Goal: Task Accomplishment & Management: Manage account settings

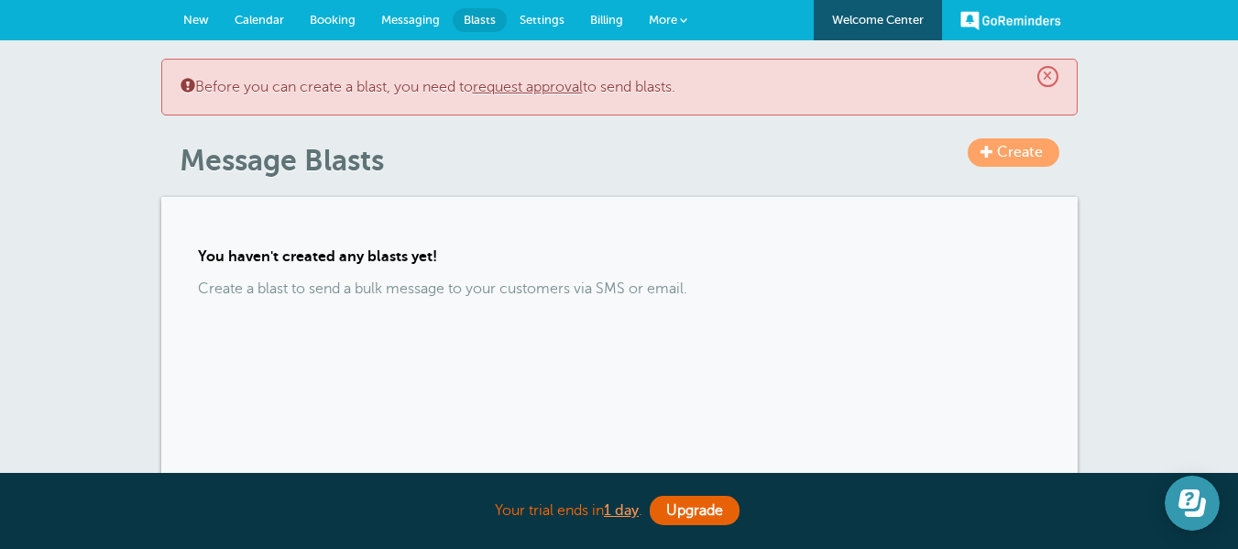
click at [1177, 507] on button "Open Learn | Contact Us" at bounding box center [1192, 503] width 55 height 55
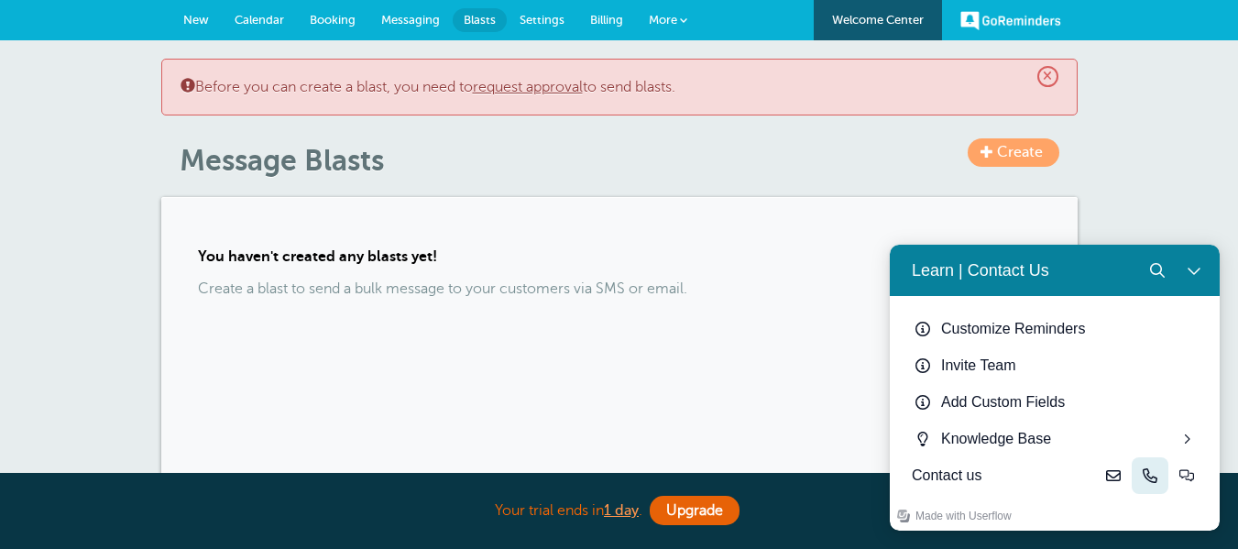
click at [1144, 476] on icon "Phone" at bounding box center [1150, 475] width 15 height 15
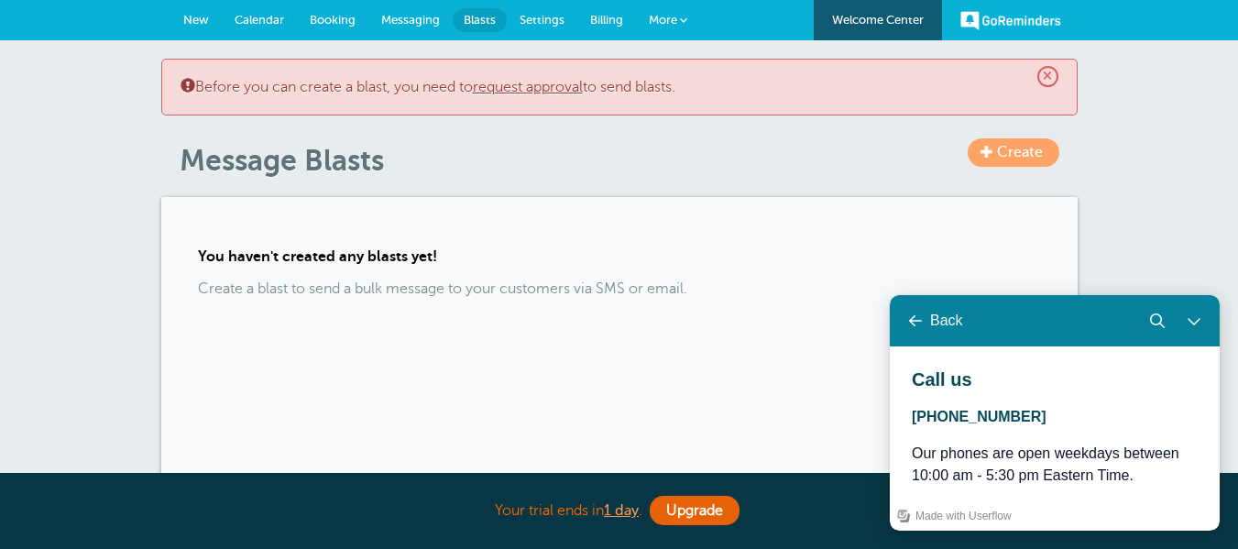
click at [969, 421] on span "(877)435-8366" at bounding box center [979, 417] width 135 height 16
click at [914, 312] on div "Learn | Contact Us" at bounding box center [915, 321] width 22 height 22
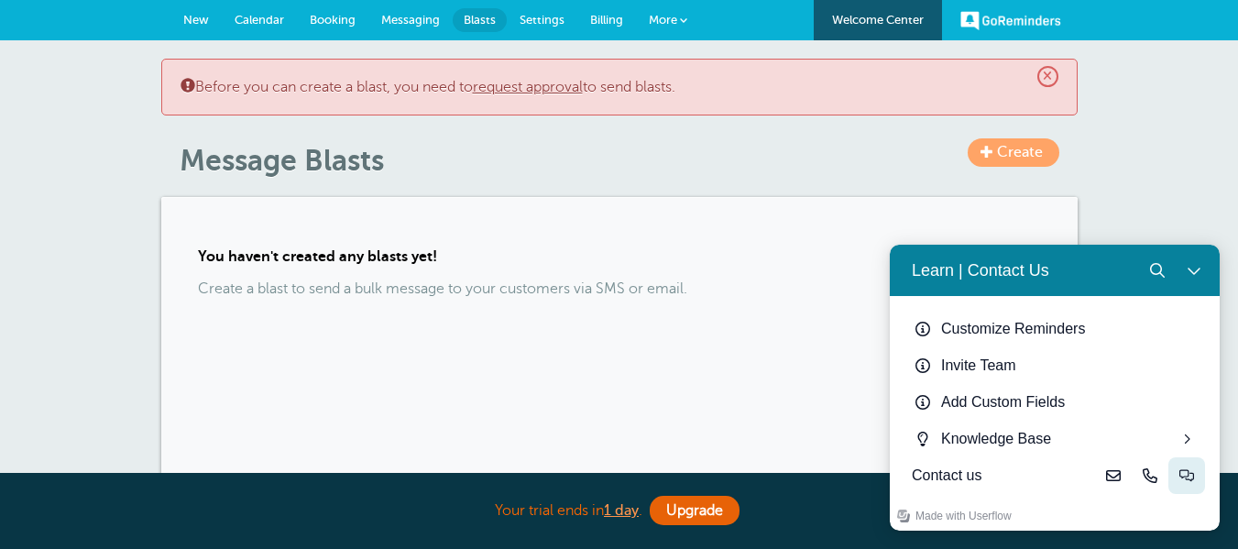
click at [1184, 476] on icon "Live-chat" at bounding box center [1186, 475] width 15 height 15
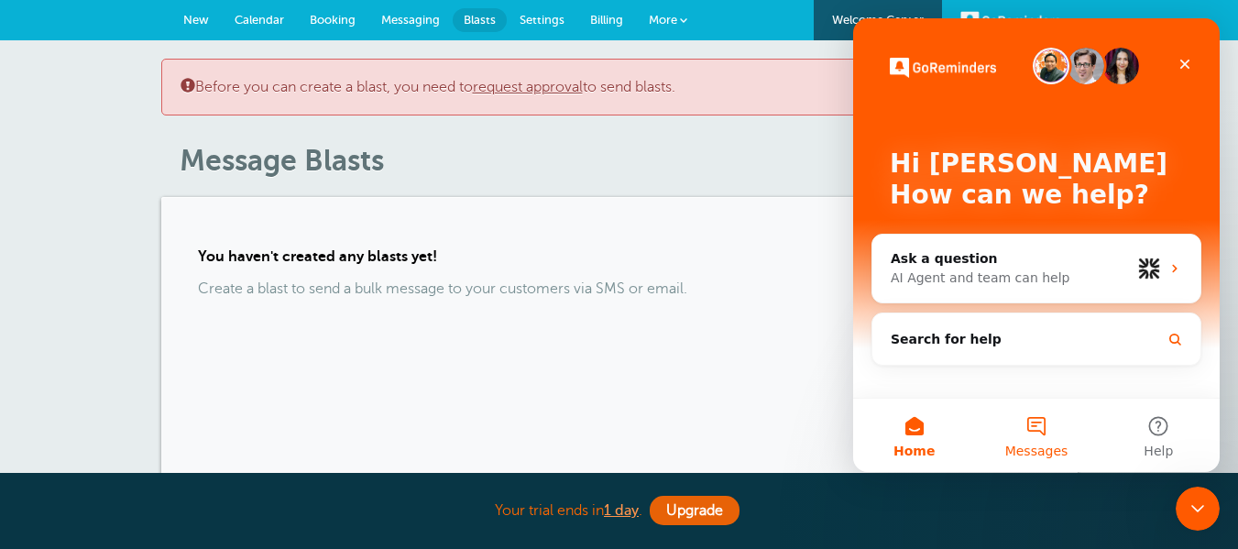
click at [1043, 434] on button "Messages" at bounding box center [1036, 435] width 122 height 73
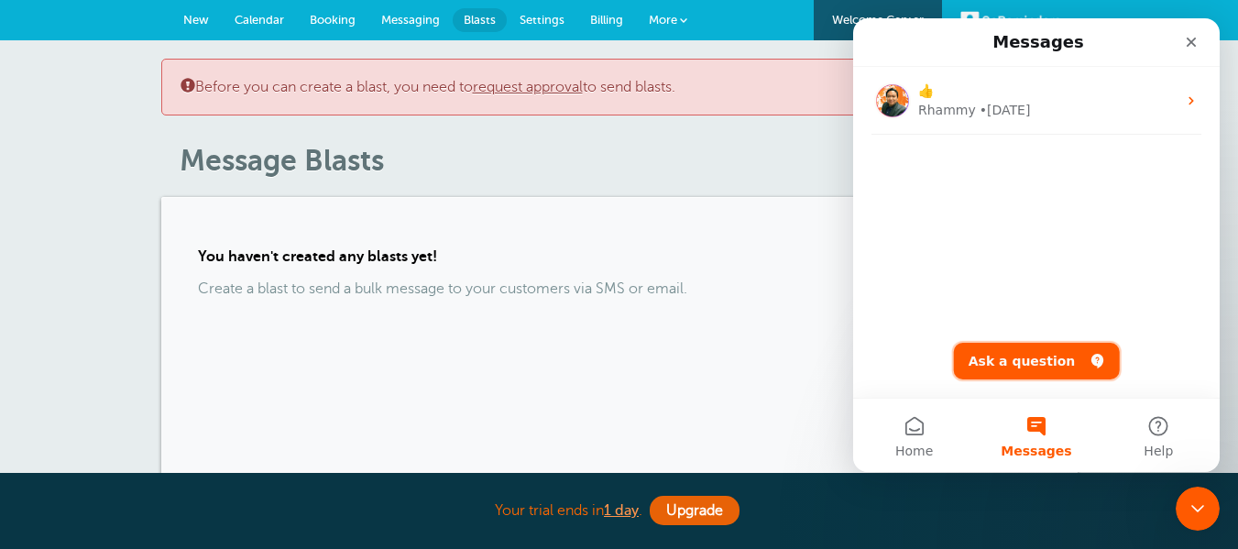
click at [1016, 366] on button "Ask a question" at bounding box center [1037, 361] width 166 height 37
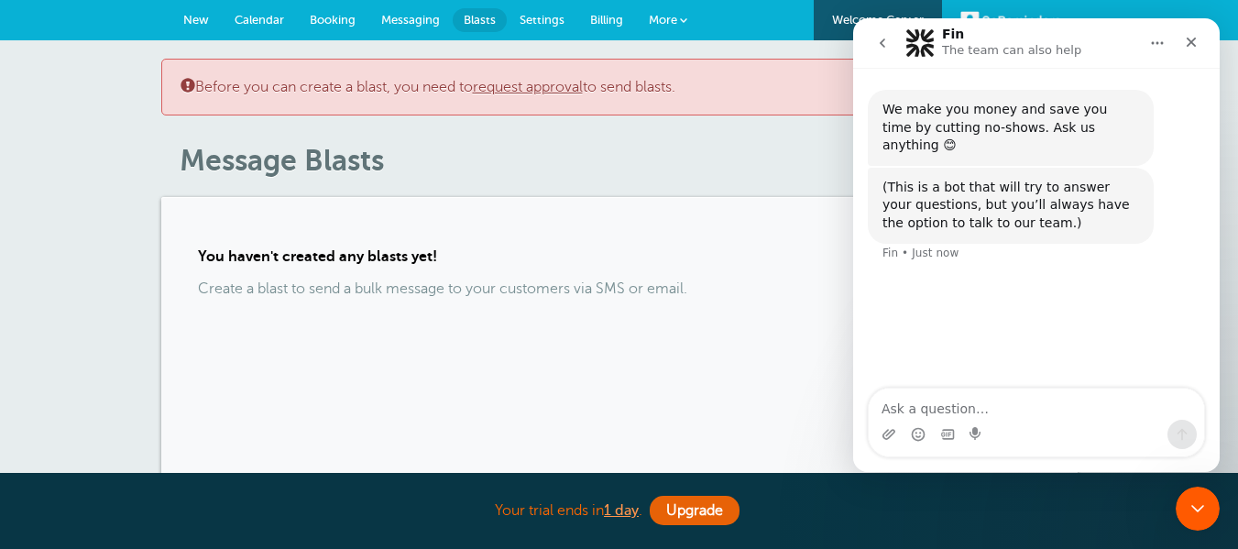
click at [999, 399] on textarea "Ask a question…" at bounding box center [1036, 404] width 335 height 31
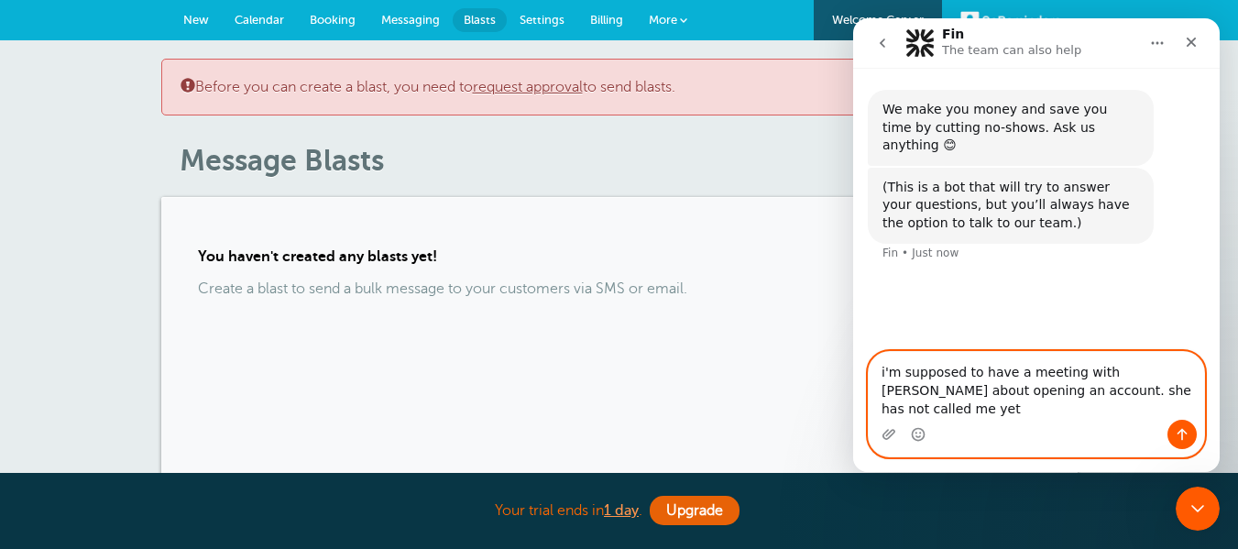
type textarea "i'm supposed to have a meeting with JOcelle about opening an account. she has n…"
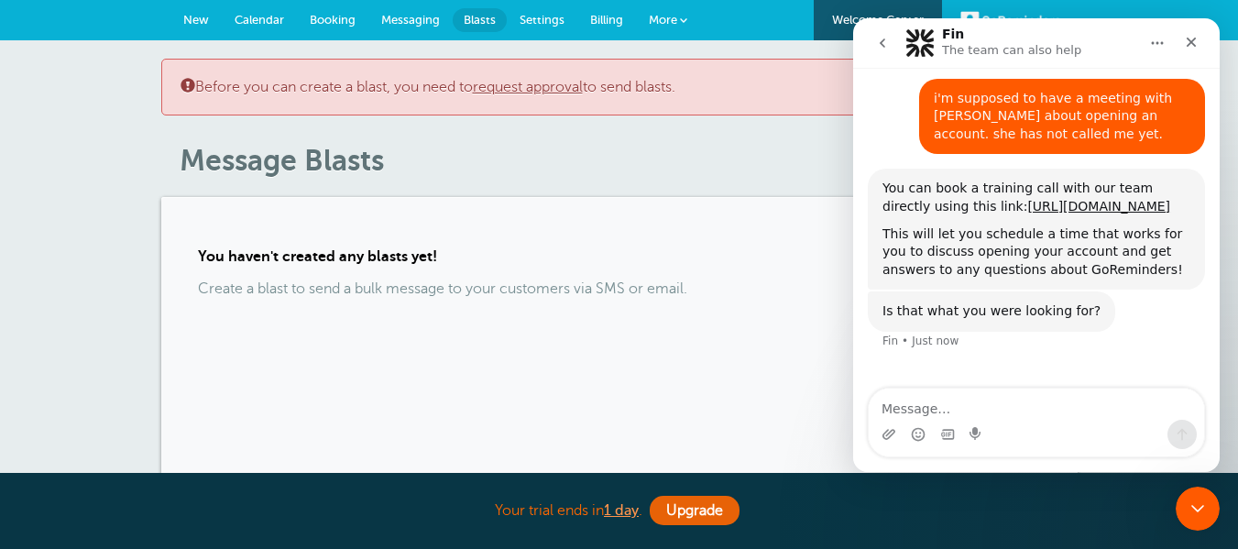
scroll to position [180, 0]
type textarea "no"
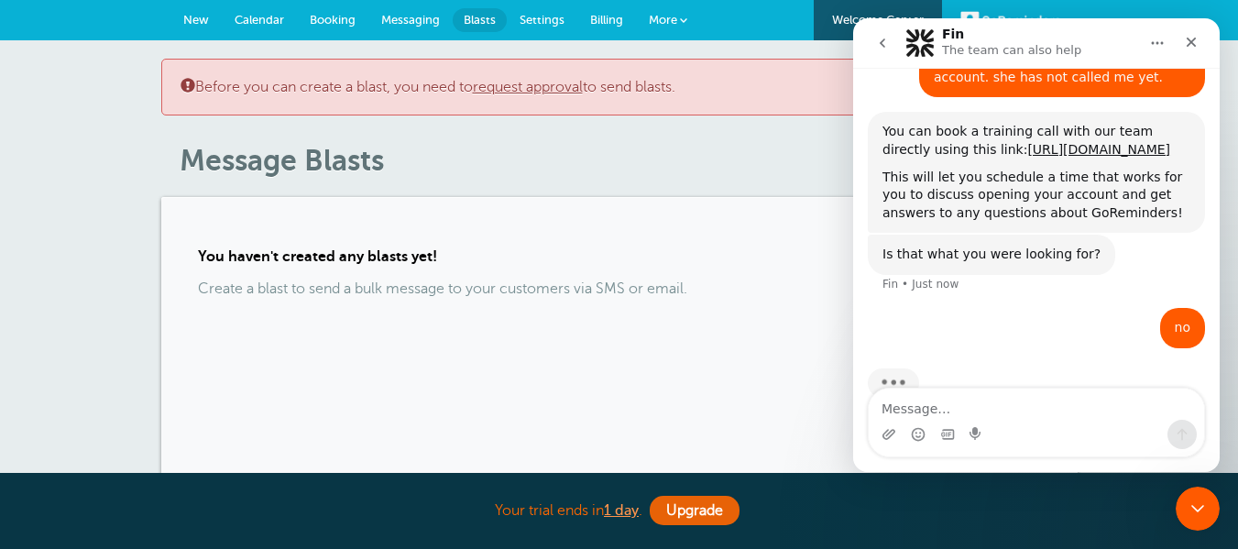
scroll to position [251, 0]
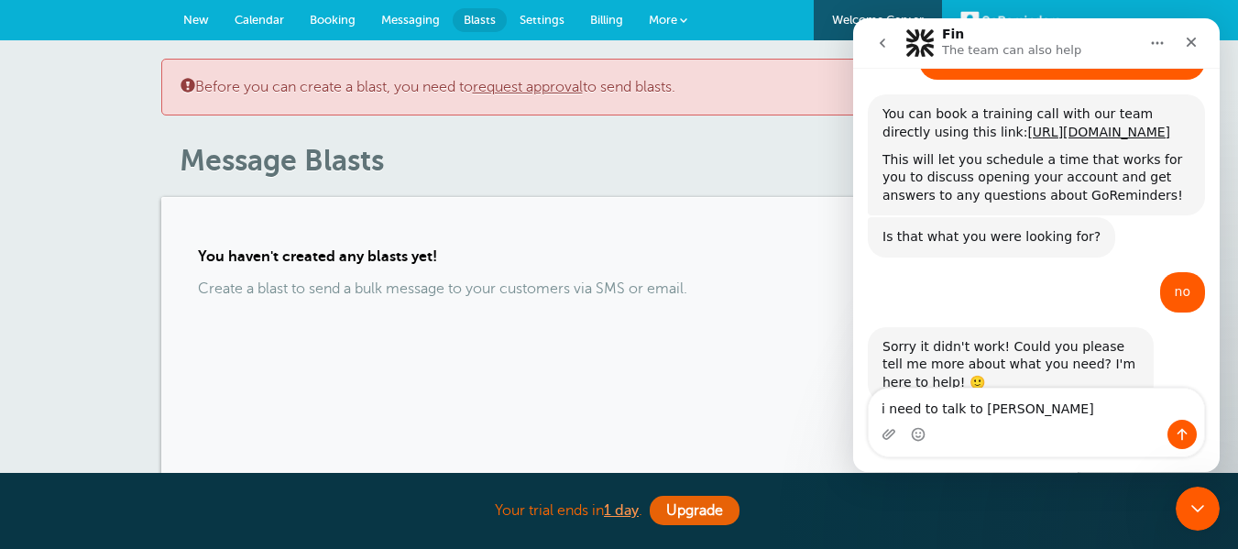
type textarea "i need to talk to jocelle"
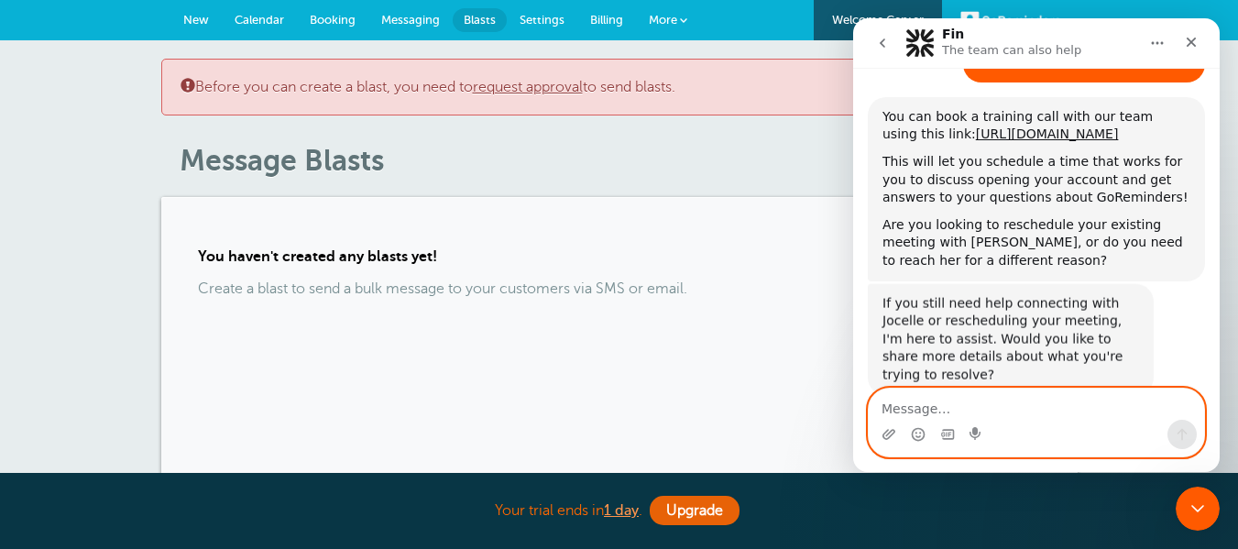
scroll to position [663, 0]
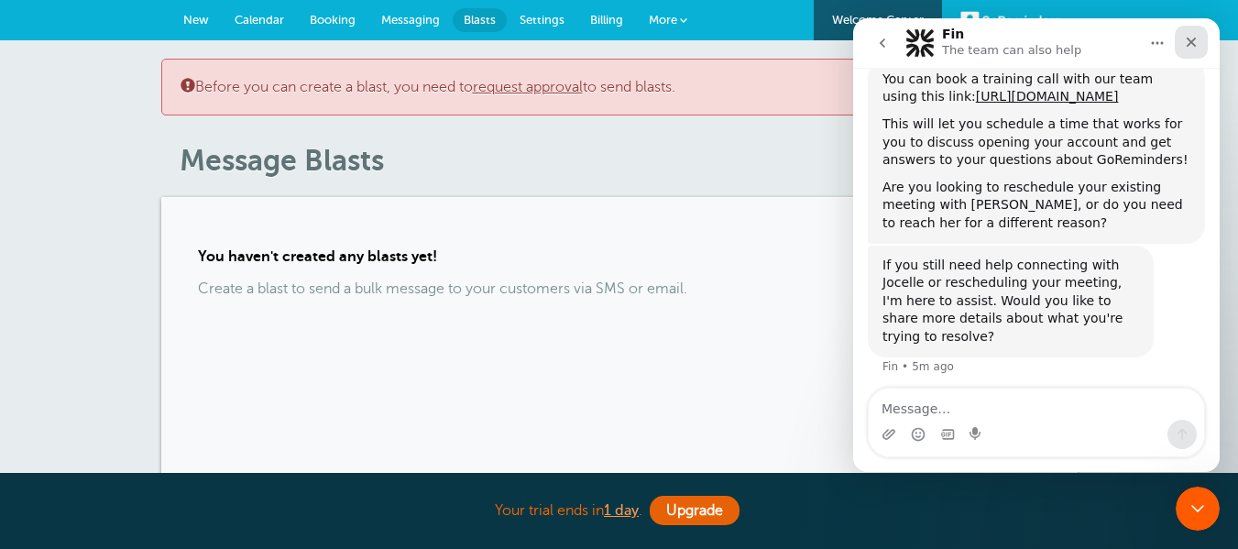
click at [1190, 31] on div "Close" at bounding box center [1191, 42] width 33 height 33
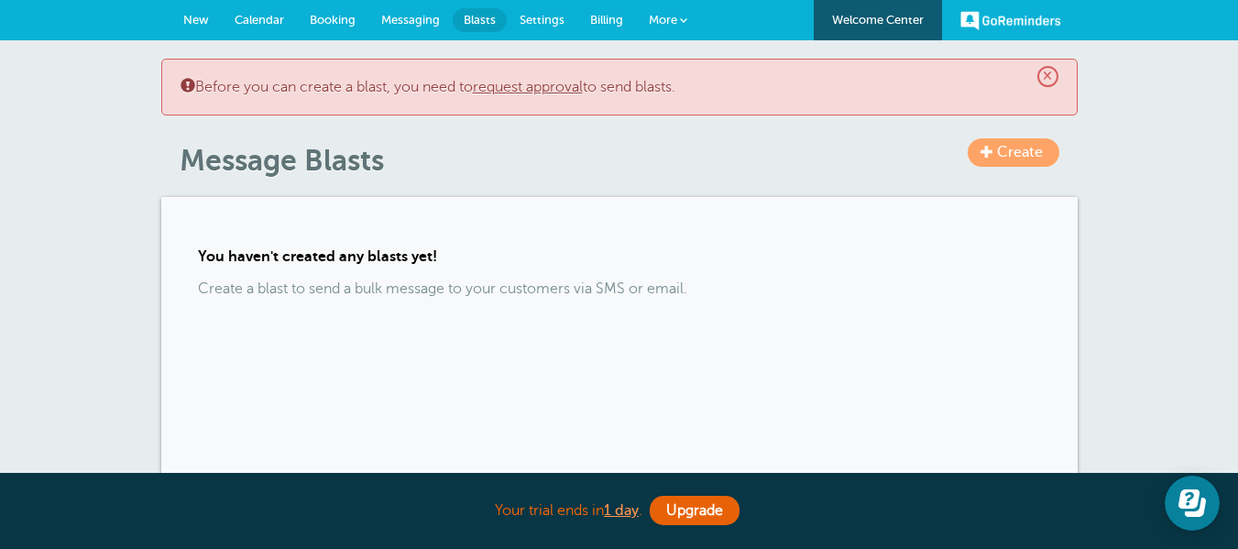
scroll to position [724, 0]
click at [598, 23] on span "Billing" at bounding box center [606, 20] width 33 height 14
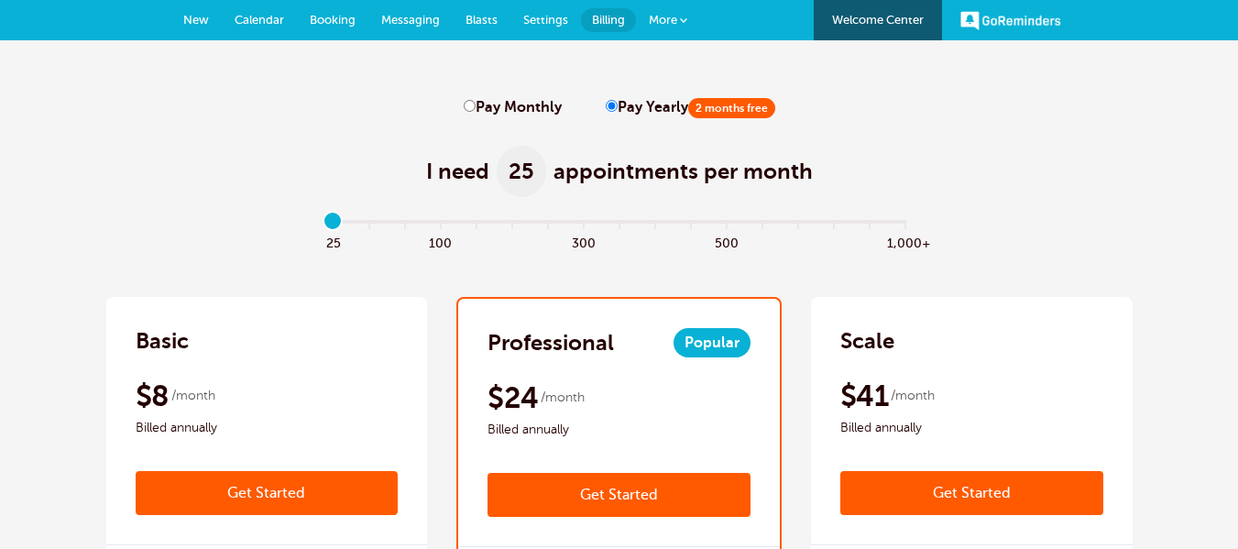
click at [268, 490] on link "Get Started" at bounding box center [267, 493] width 263 height 44
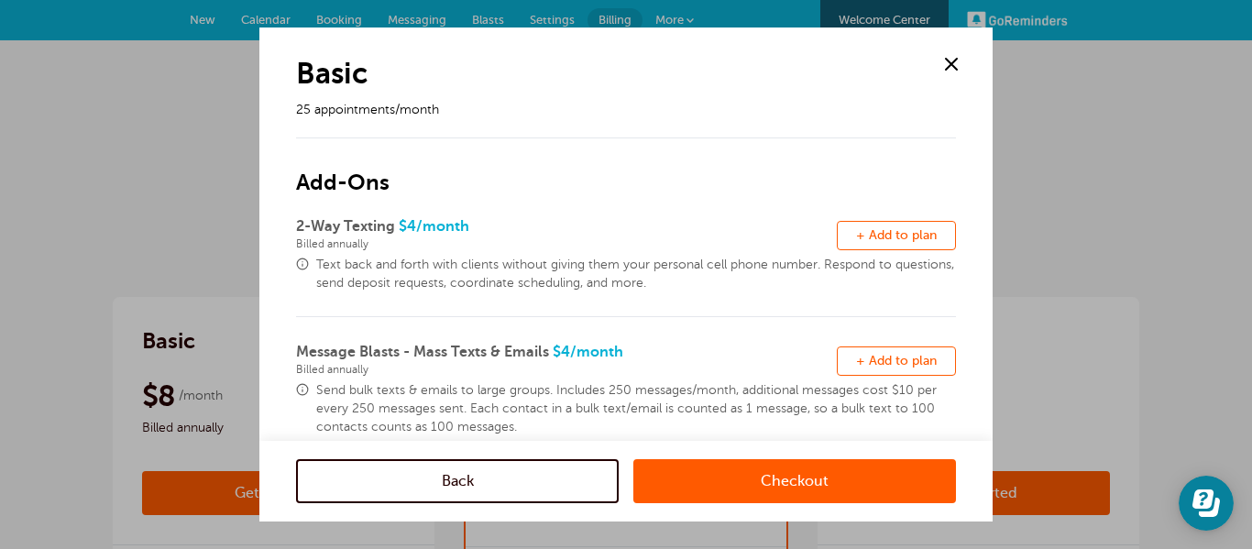
click at [867, 356] on span "+ Add to plan" at bounding box center [896, 361] width 81 height 14
click at [775, 473] on link "Checkout" at bounding box center [794, 481] width 323 height 44
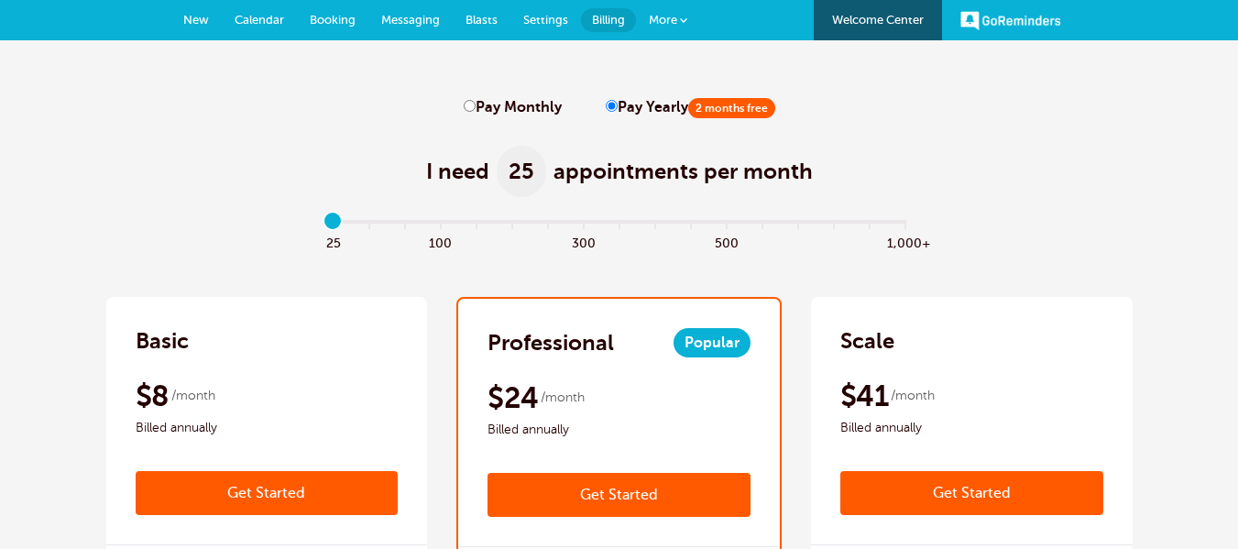
click at [1023, 25] on link "GoReminders" at bounding box center [1010, 20] width 101 height 40
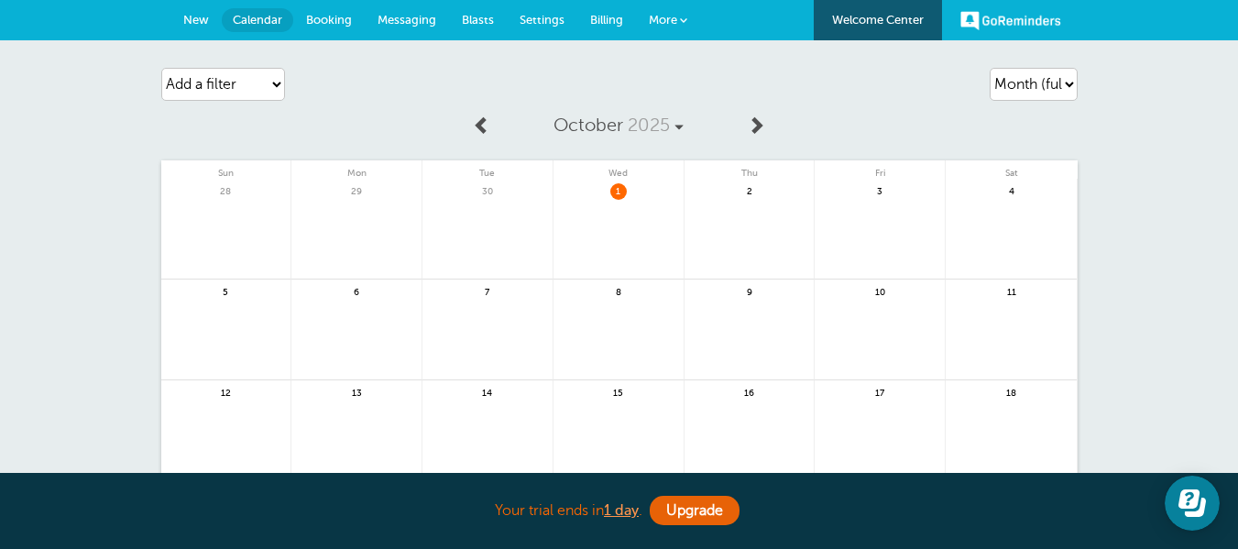
click at [1010, 19] on link "GoReminders" at bounding box center [1010, 20] width 101 height 40
click at [531, 13] on span "Settings" at bounding box center [542, 20] width 45 height 14
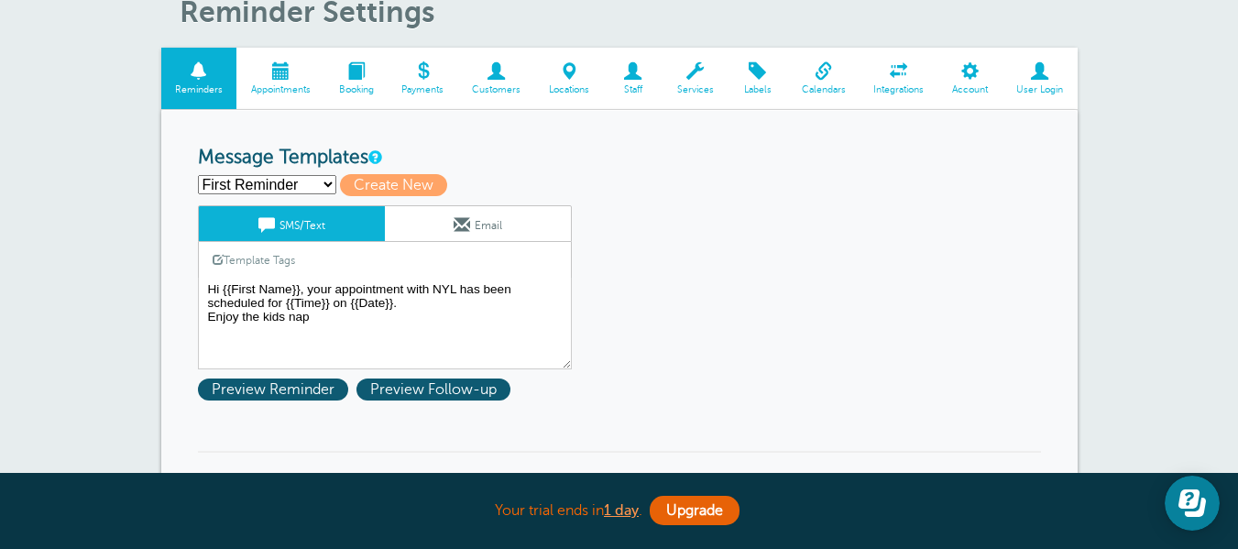
click at [1030, 70] on span at bounding box center [1039, 70] width 75 height 17
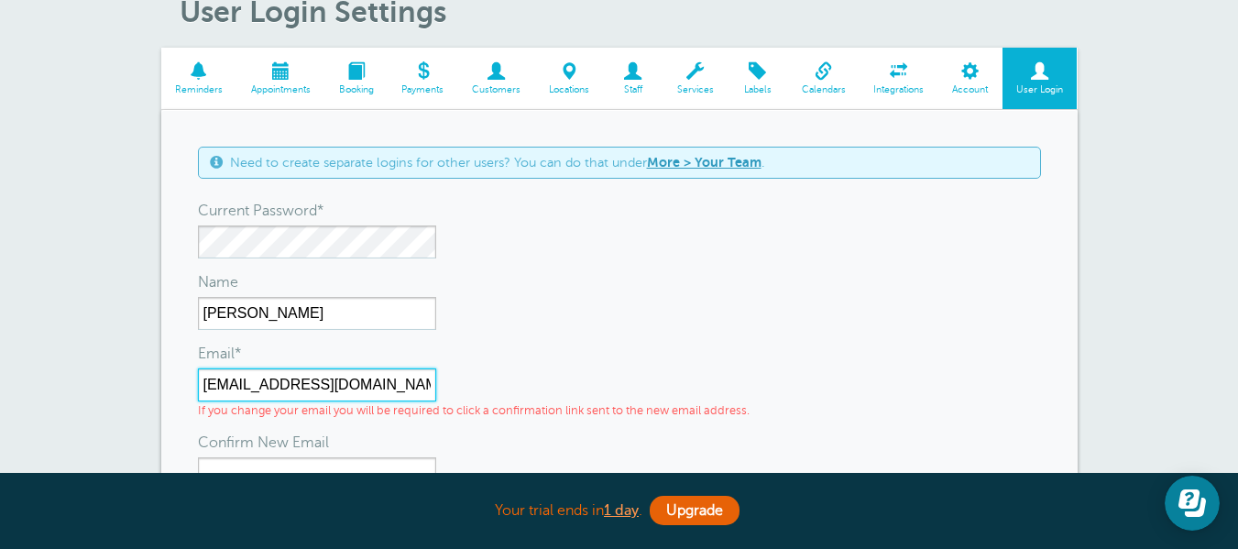
drag, startPoint x: 399, startPoint y: 389, endPoint x: 171, endPoint y: 389, distance: 227.2
click at [171, 389] on div "Need to create separate logins for other users? You can do that under More > Yo…" at bounding box center [619, 448] width 916 height 677
type input "g"
drag, startPoint x: 362, startPoint y: 381, endPoint x: 193, endPoint y: 381, distance: 168.6
click at [193, 381] on div "Need to create separate logins for other users? You can do that under More > Yo…" at bounding box center [619, 448] width 916 height 677
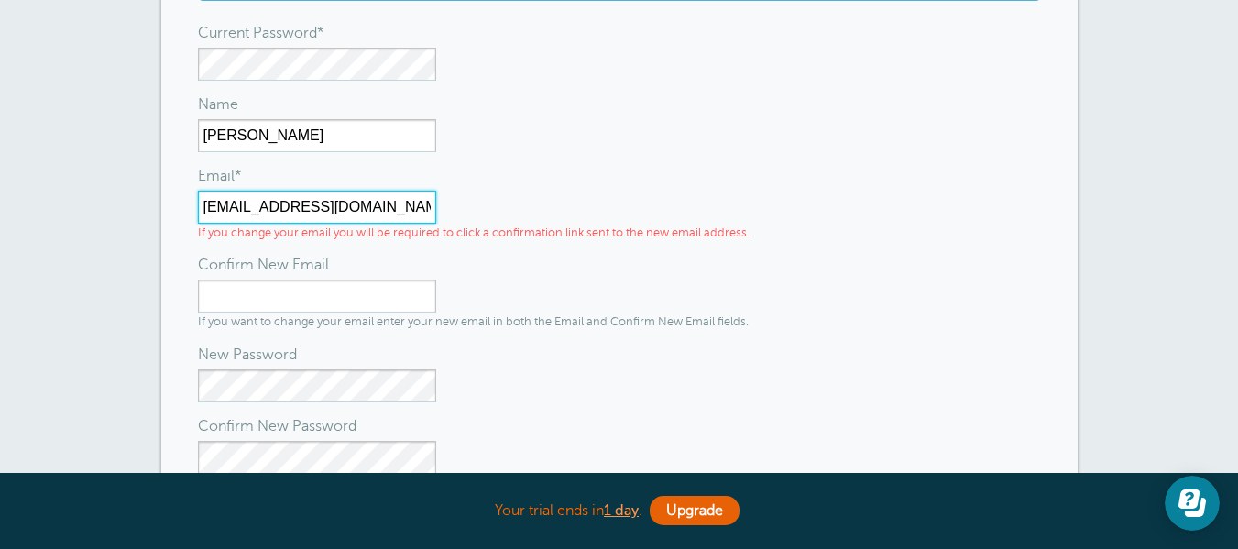
scroll to position [275, 0]
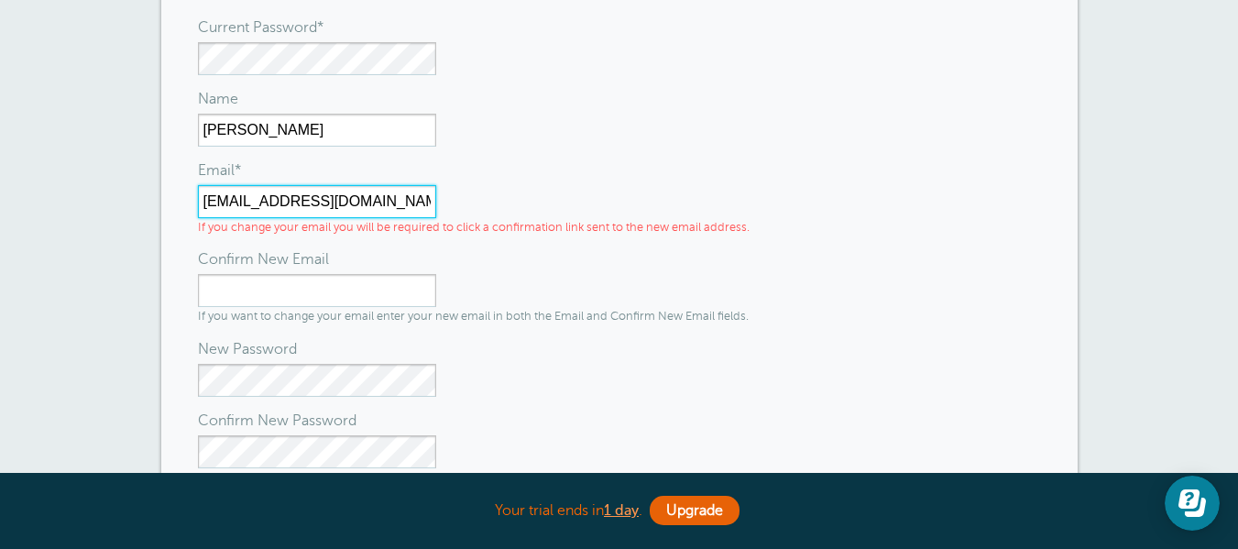
type input "giddyslick@gmail.com"
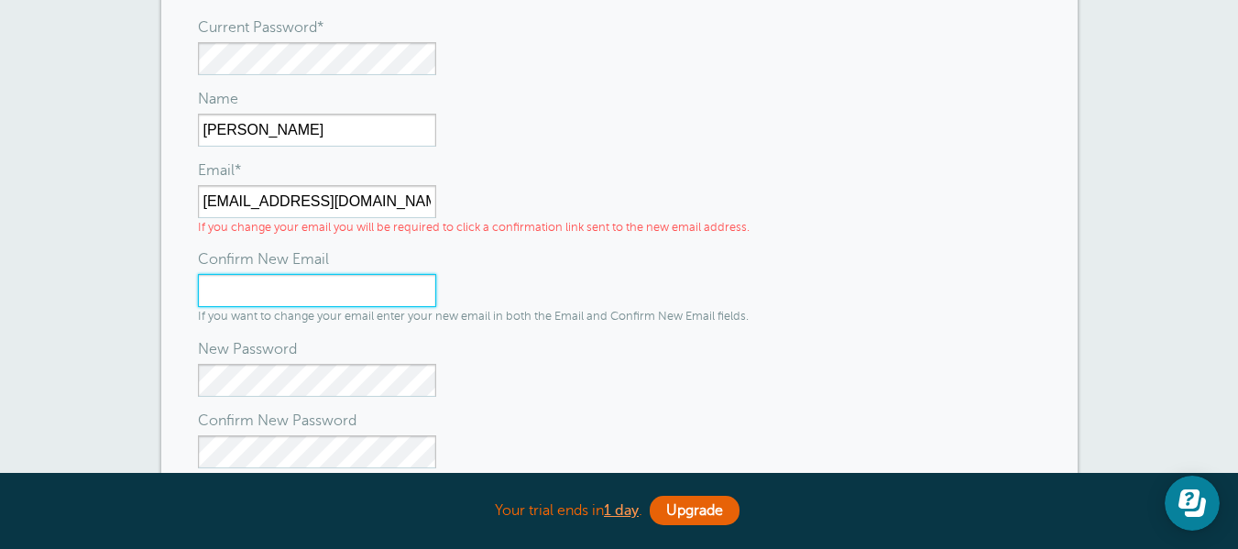
click at [398, 298] on input "Confirm New Email" at bounding box center [317, 290] width 238 height 33
type input "giddyslick@gmail.com"
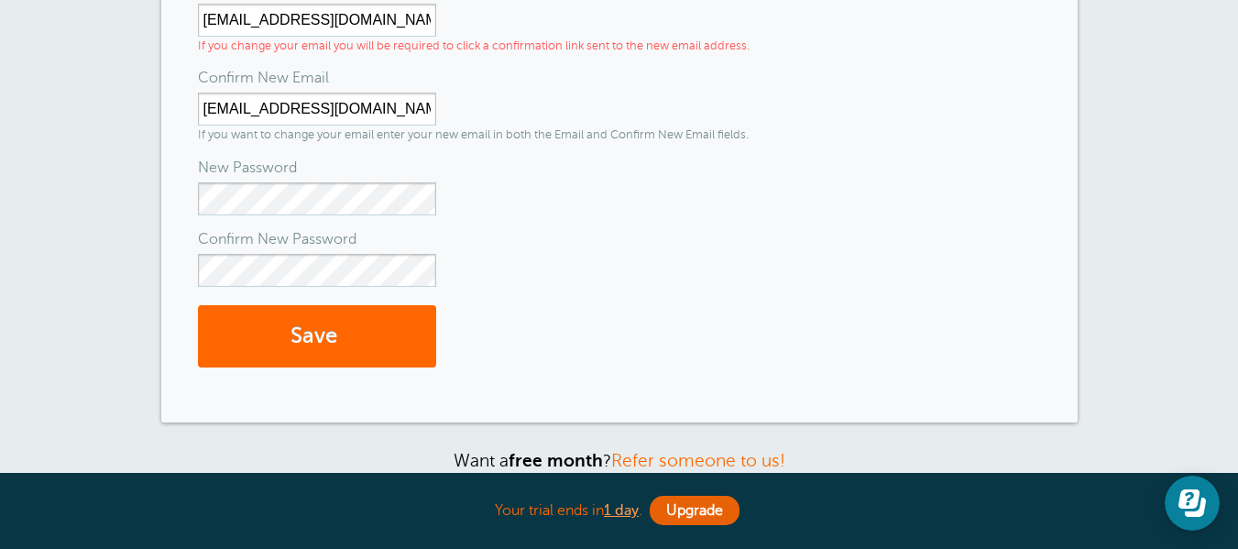
scroll to position [458, 0]
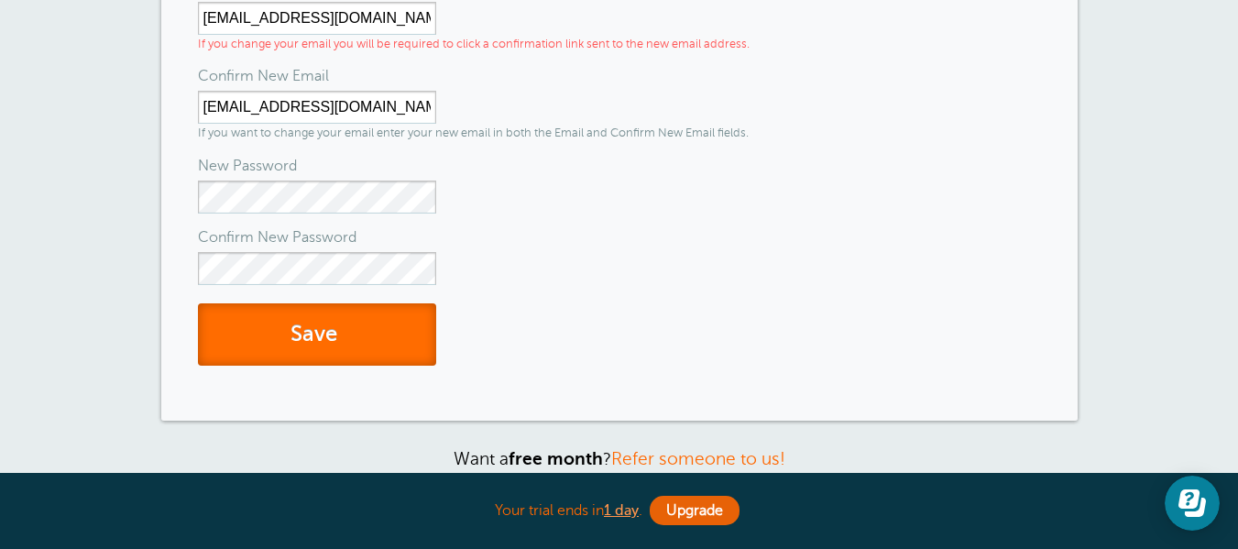
click at [338, 335] on button "Save" at bounding box center [317, 334] width 238 height 63
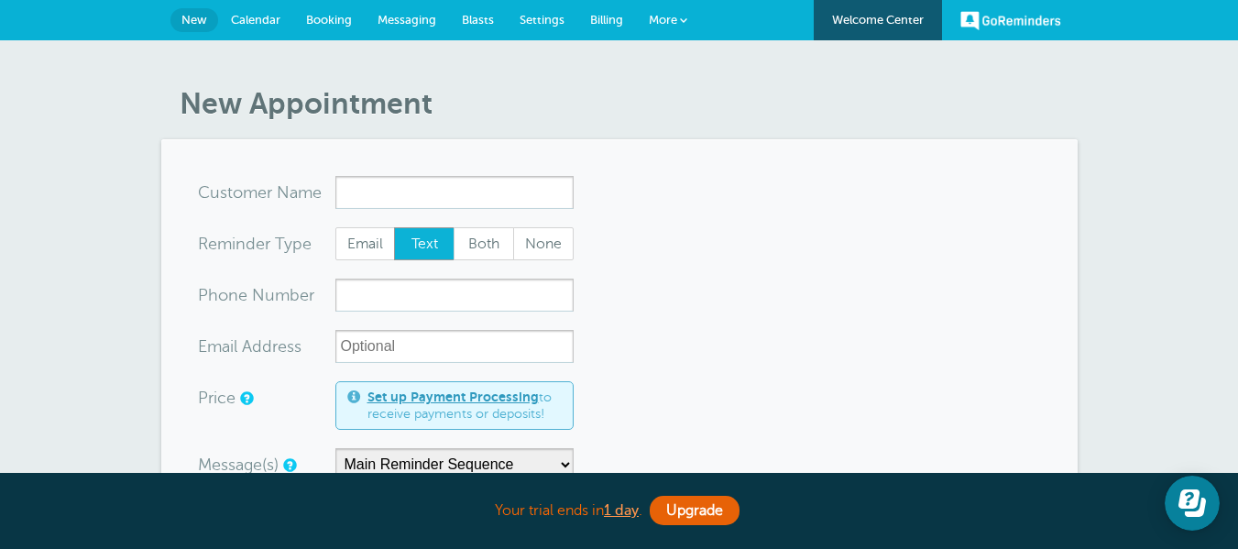
click at [533, 20] on span "Settings" at bounding box center [542, 20] width 45 height 14
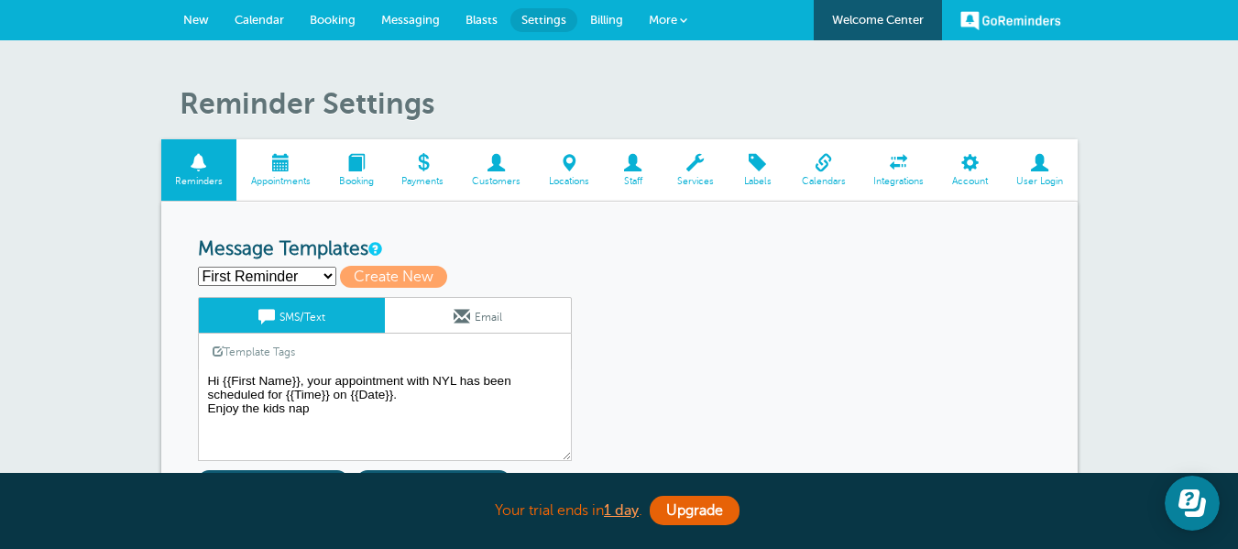
click at [609, 21] on span "Billing" at bounding box center [606, 20] width 33 height 14
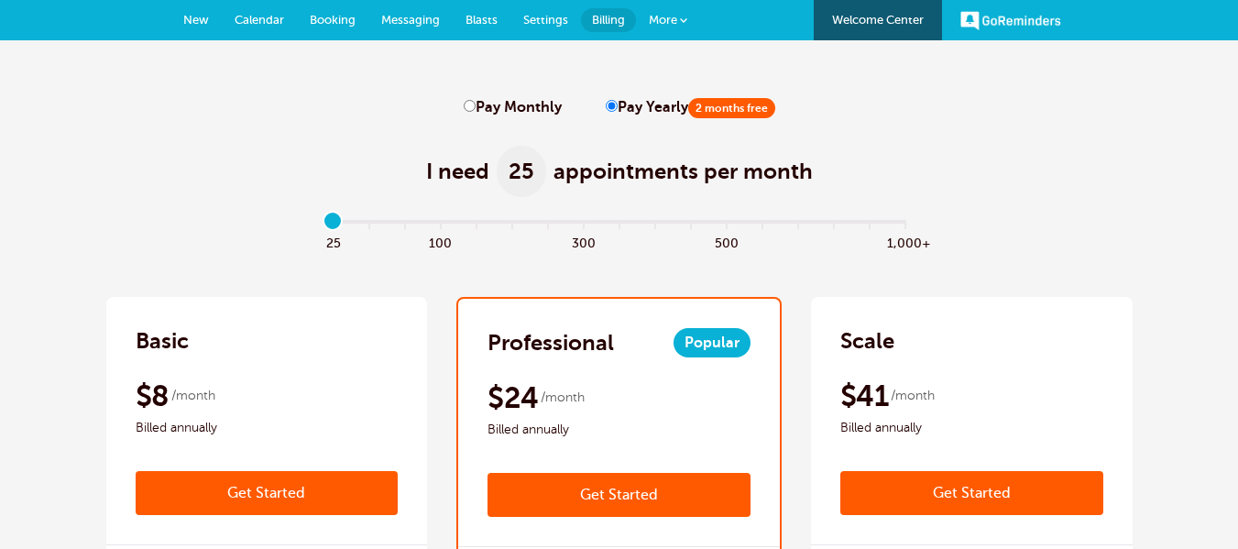
click at [271, 492] on link "Get Started" at bounding box center [267, 493] width 263 height 44
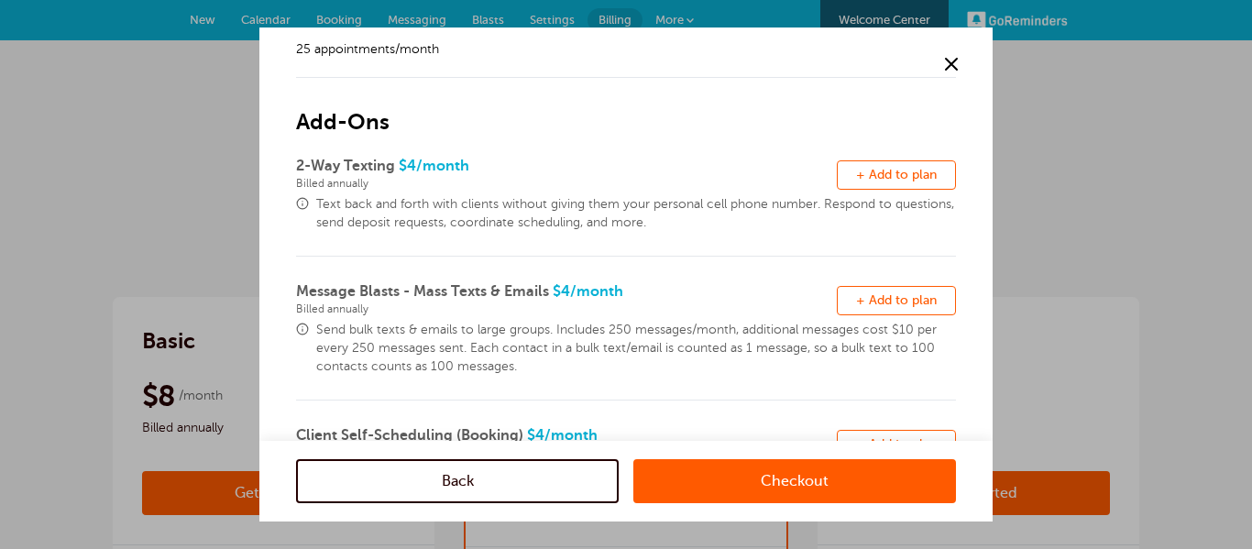
scroll to position [92, 0]
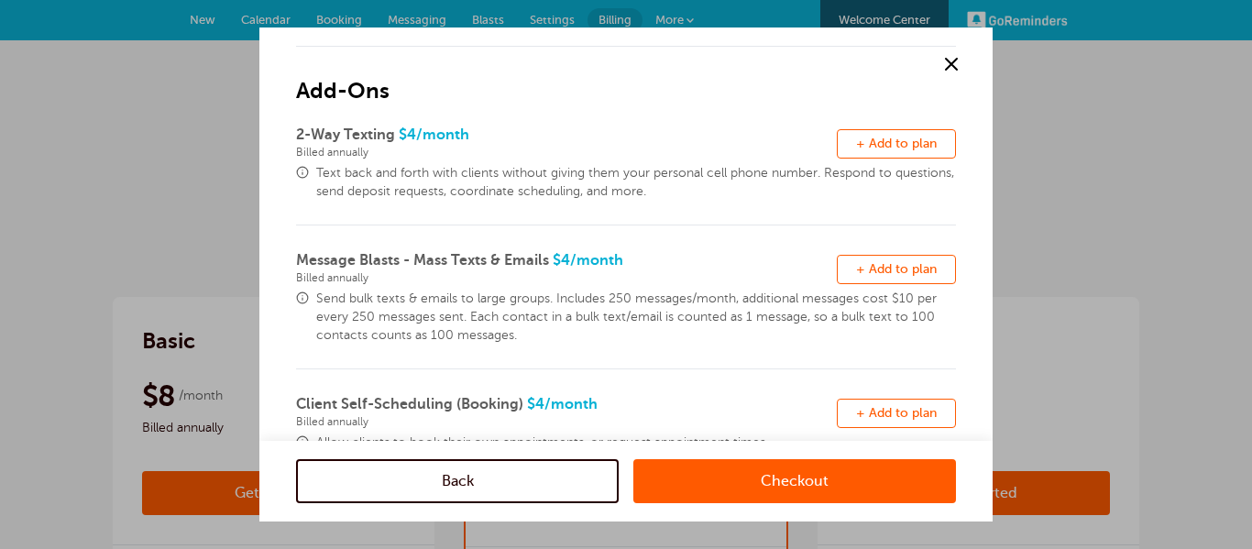
click at [868, 272] on span "+ Add to plan" at bounding box center [896, 269] width 81 height 14
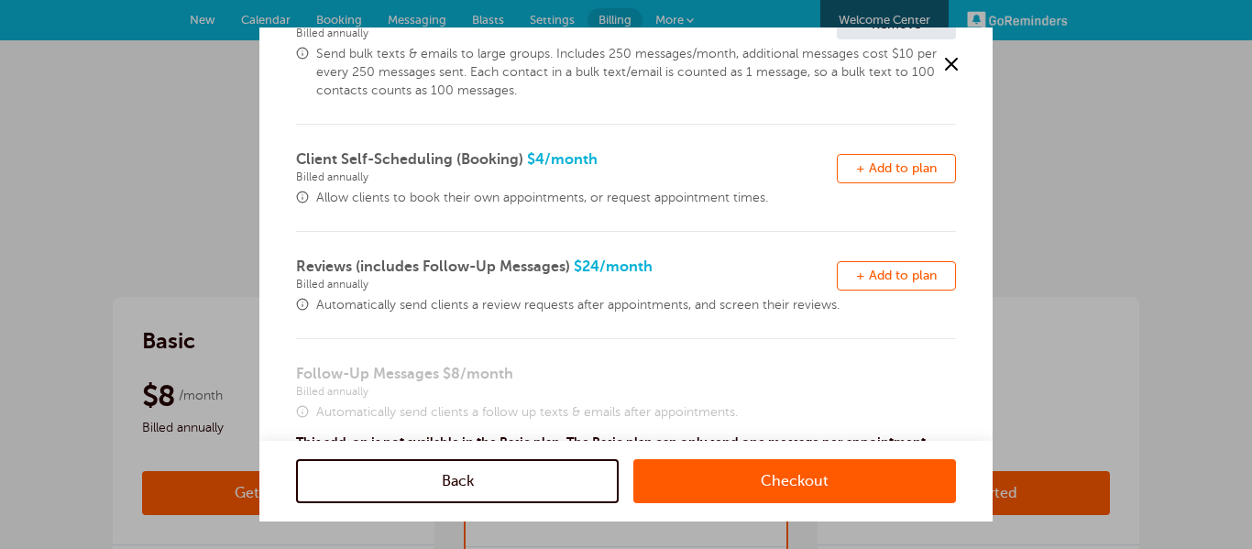
scroll to position [367, 0]
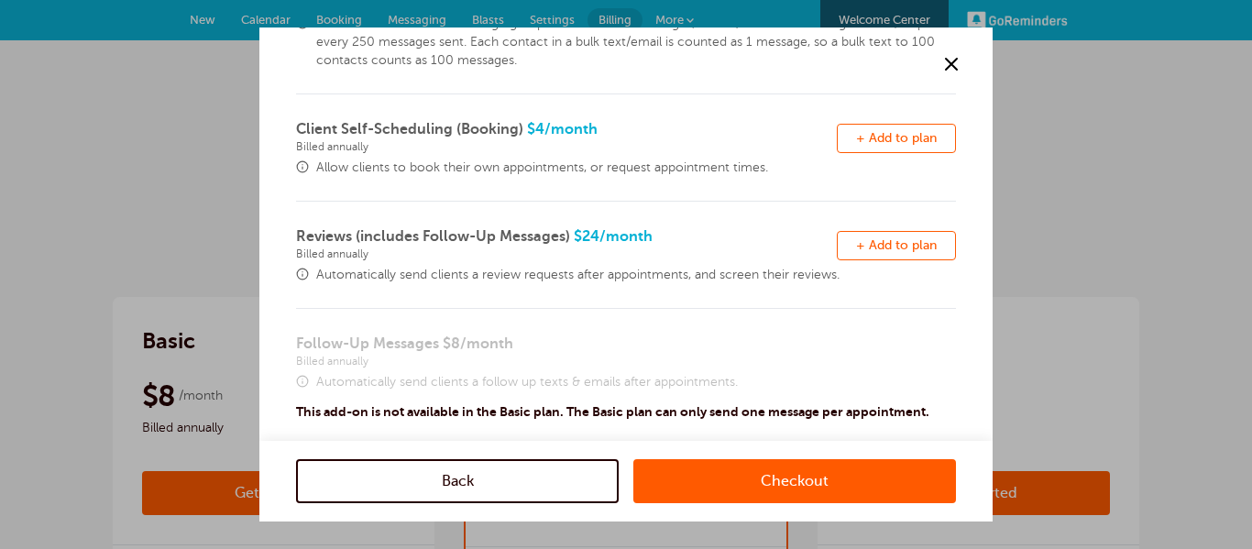
click at [774, 482] on link "Checkout" at bounding box center [794, 481] width 323 height 44
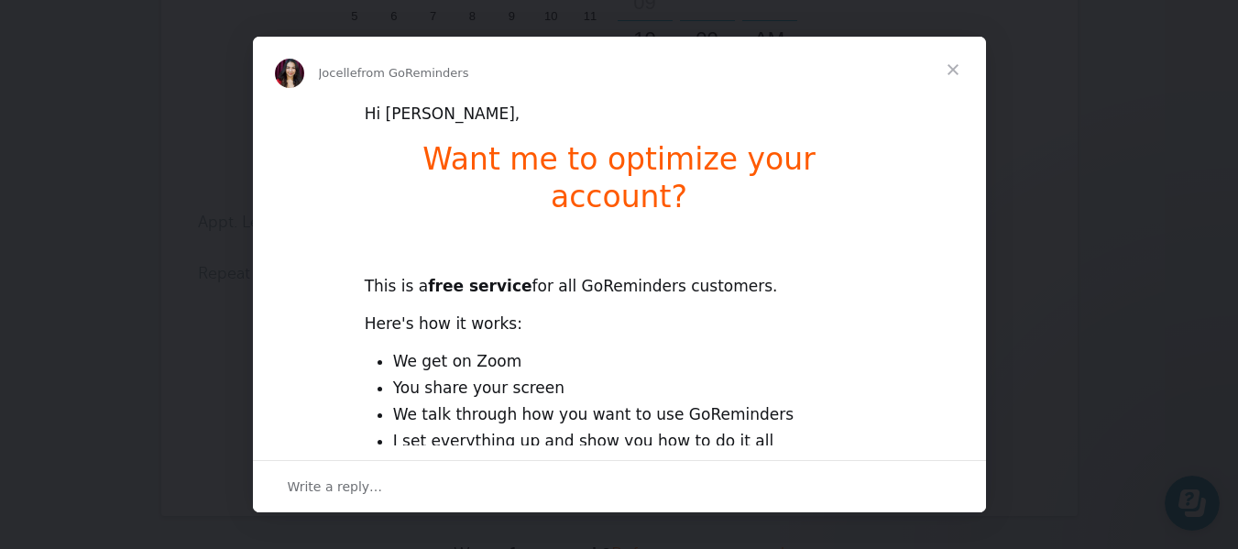
click at [956, 71] on span "Close" at bounding box center [953, 70] width 66 height 66
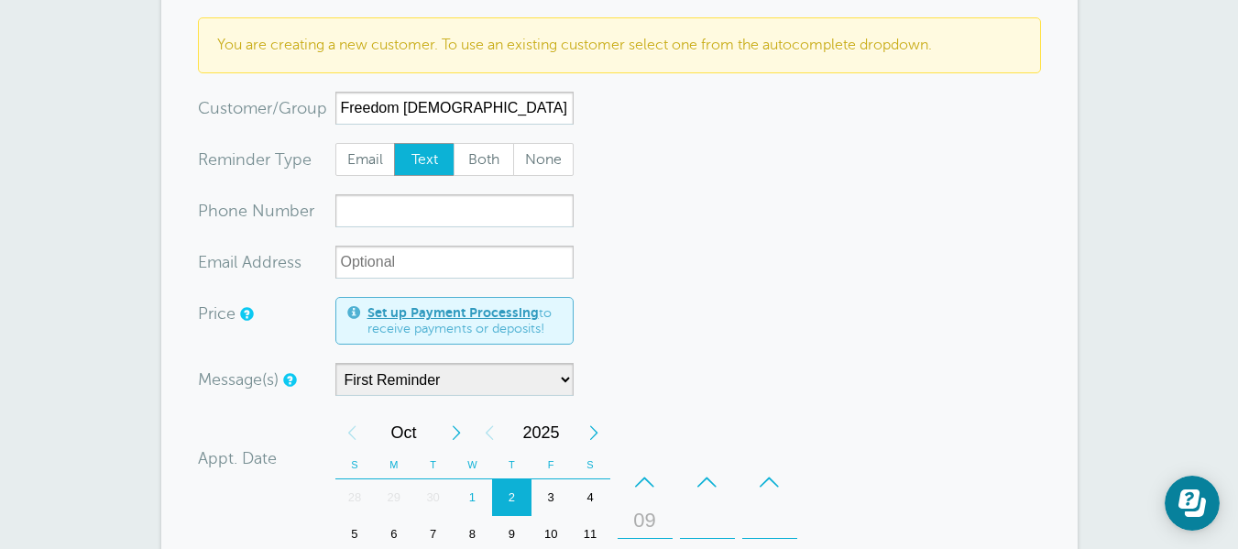
scroll to position [183, 0]
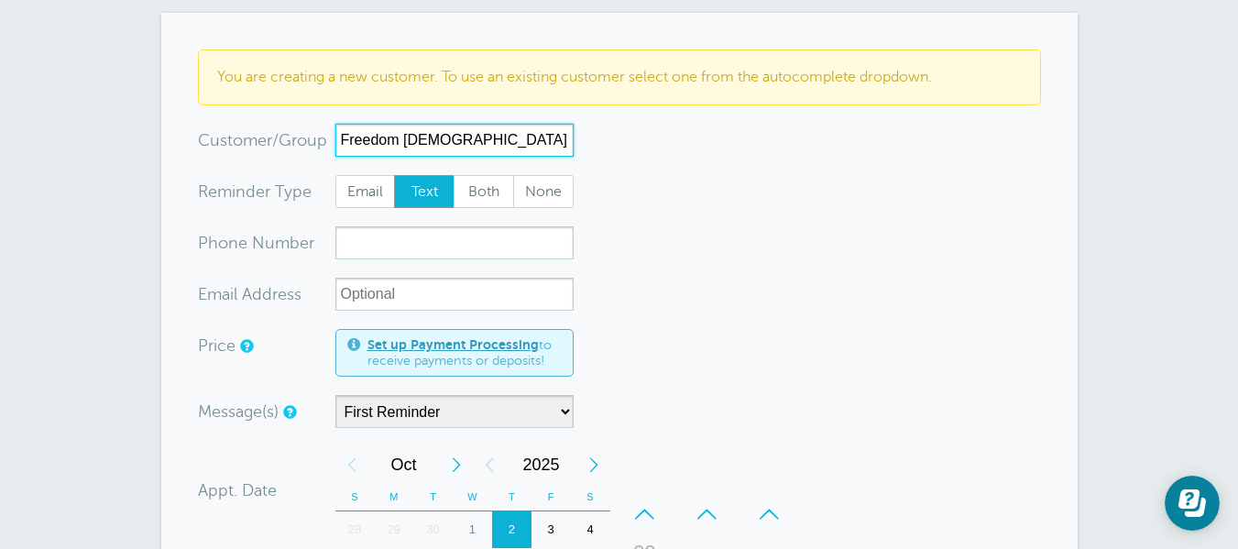
click at [482, 146] on input "Freedom Christian Coop" at bounding box center [454, 140] width 238 height 33
type input "Freedom Christian Co-op"
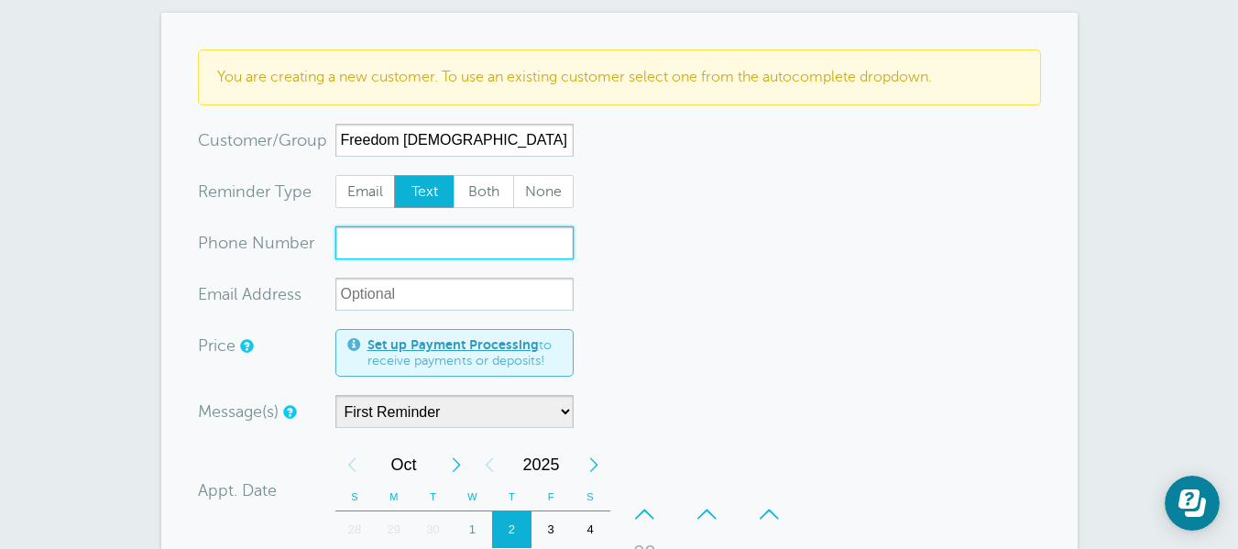
click at [456, 240] on input "xxx-no-autofill" at bounding box center [454, 242] width 238 height 33
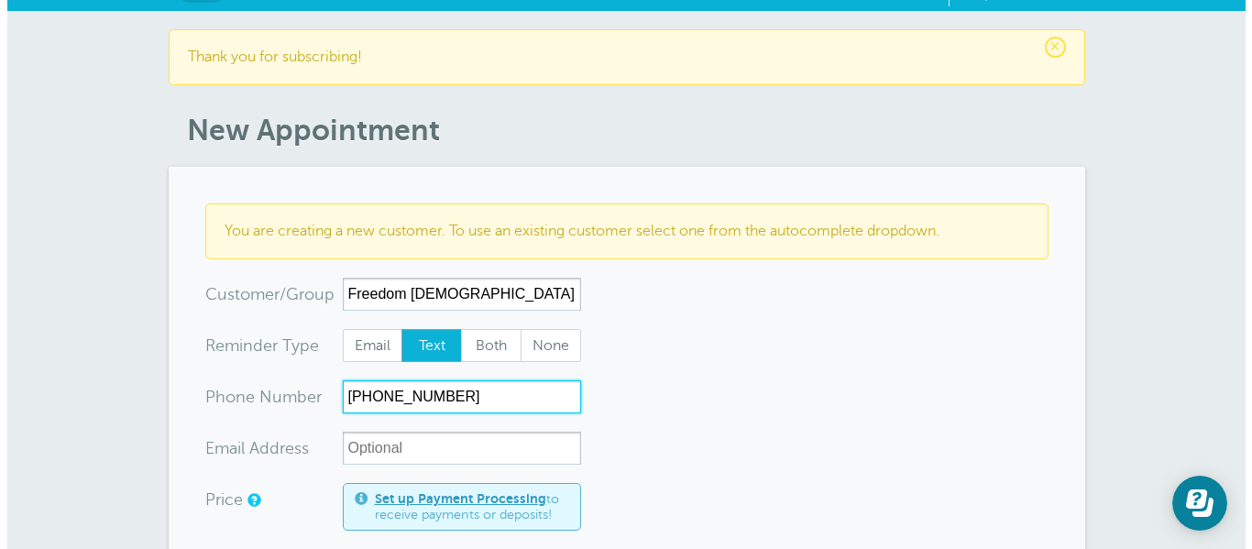
scroll to position [0, 0]
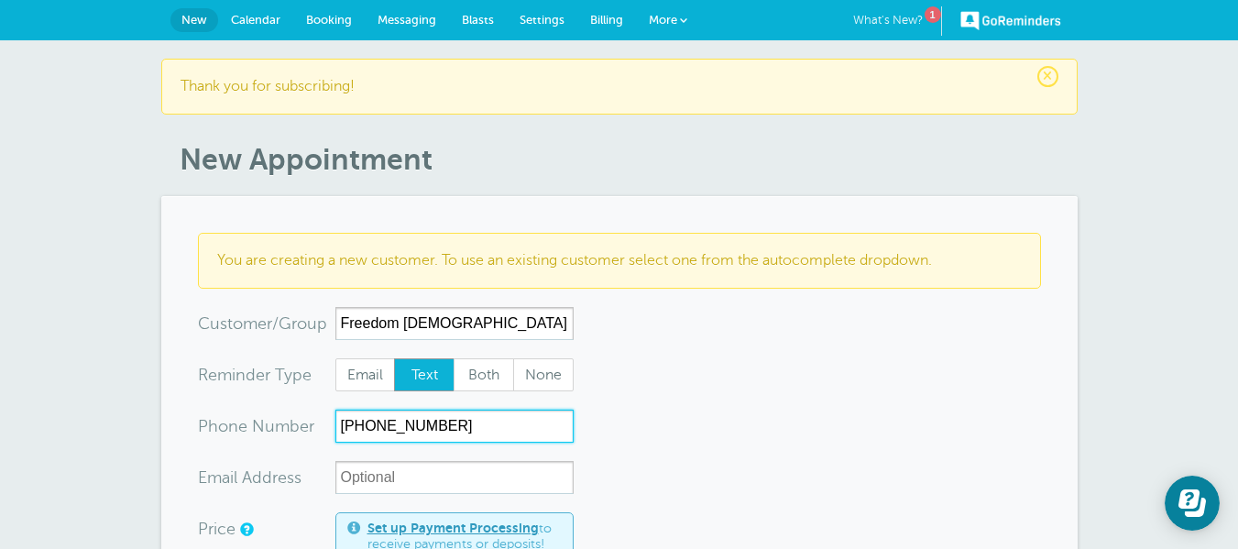
type input "(559) 905-4538"
click at [911, 17] on link "What's New? 1" at bounding box center [897, 20] width 89 height 29
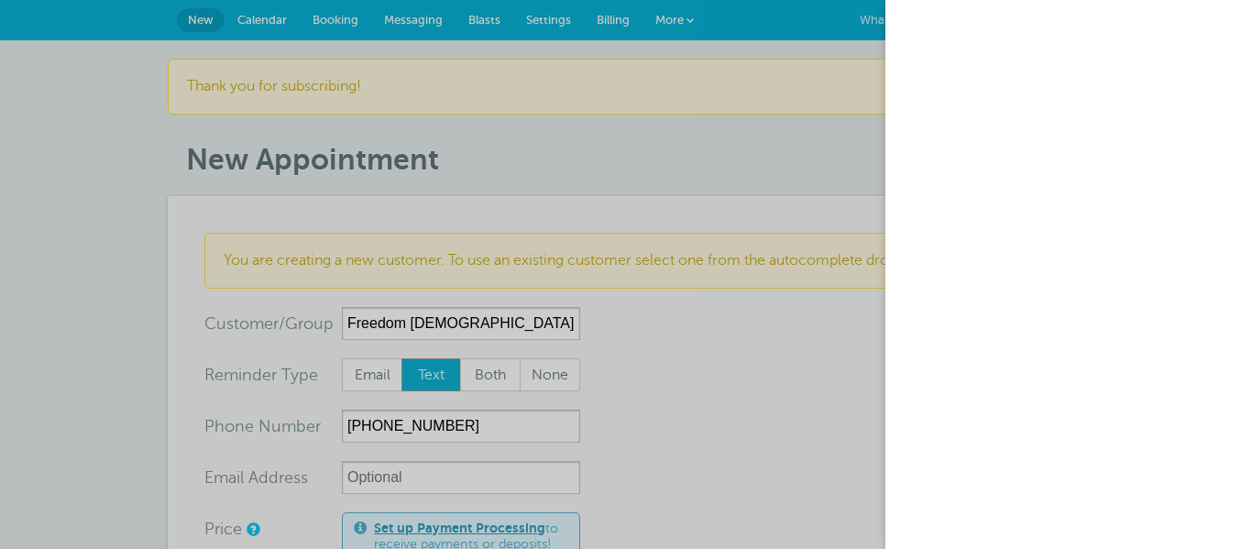
click at [690, 139] on div at bounding box center [626, 274] width 1252 height 549
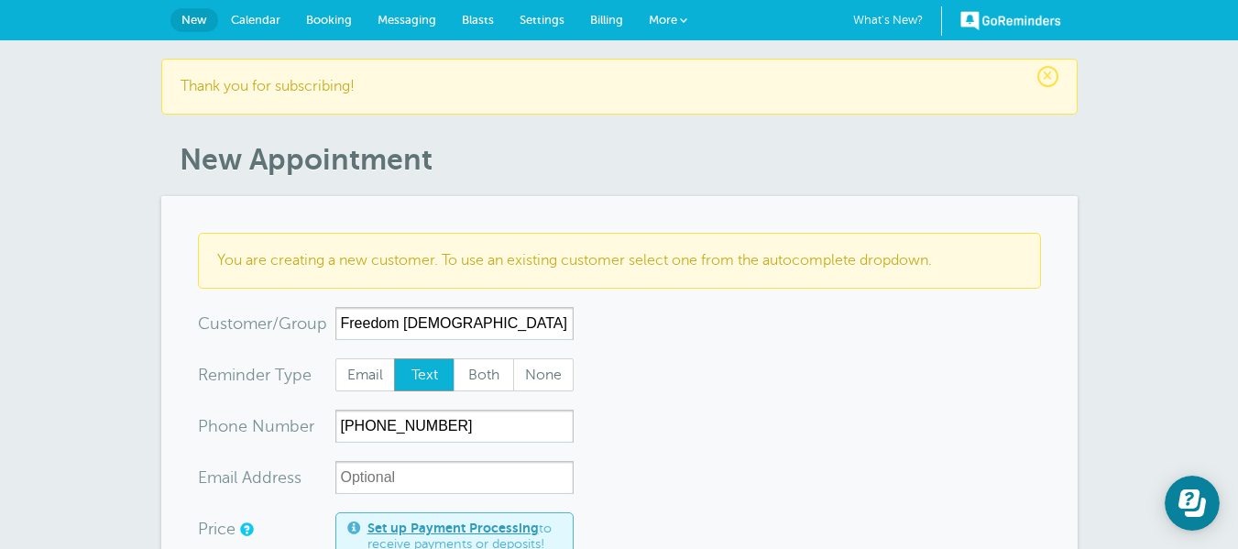
click at [662, 15] on span "More" at bounding box center [663, 20] width 28 height 14
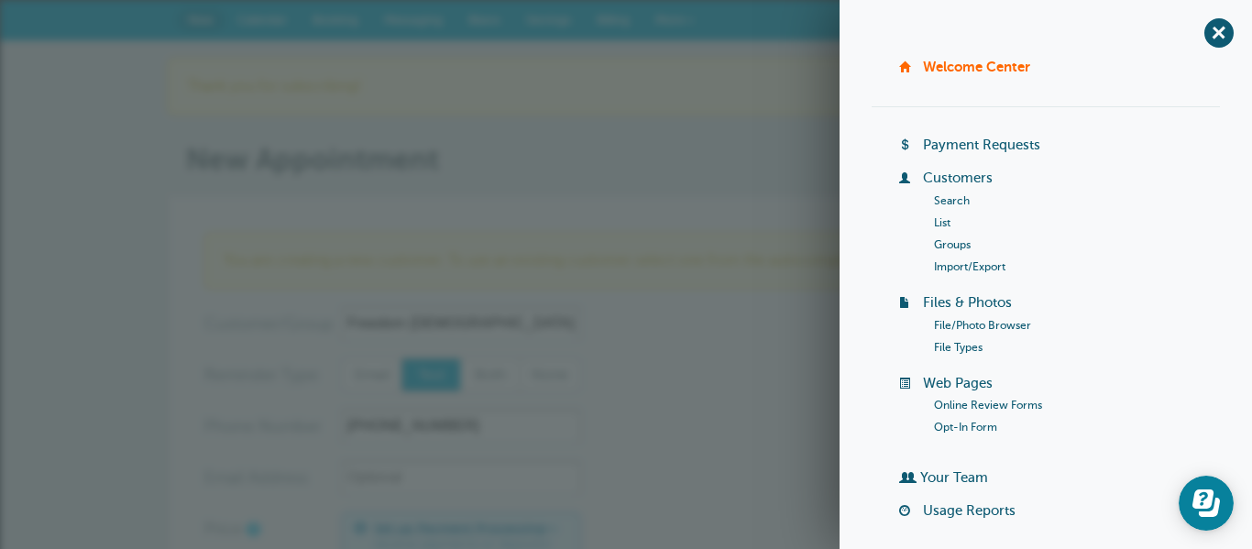
click at [962, 475] on link "Your Team" at bounding box center [954, 477] width 68 height 15
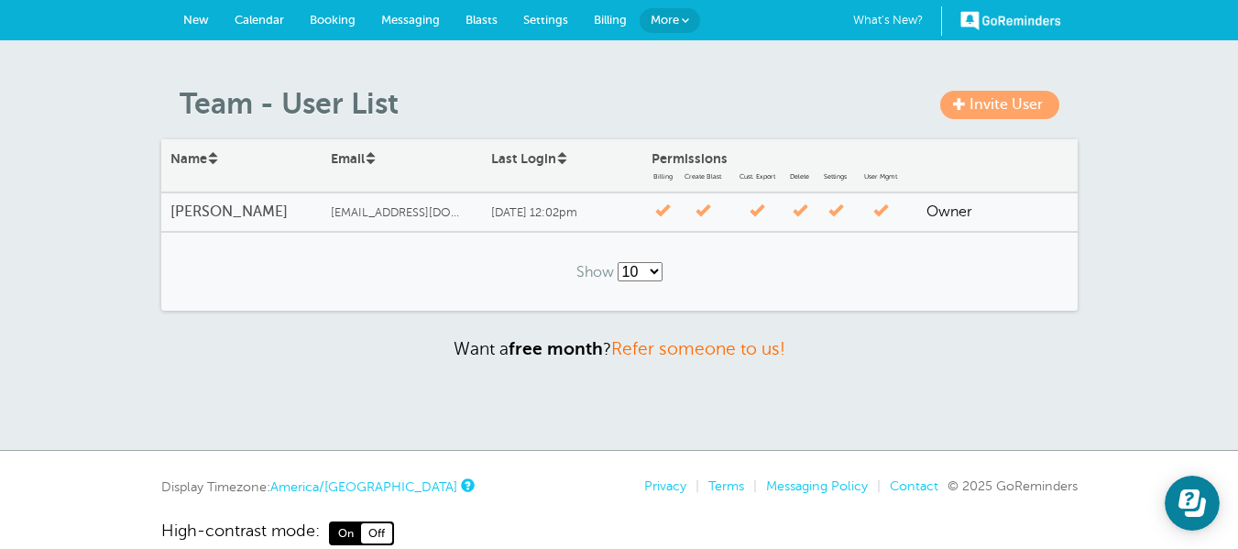
scroll to position [51, 0]
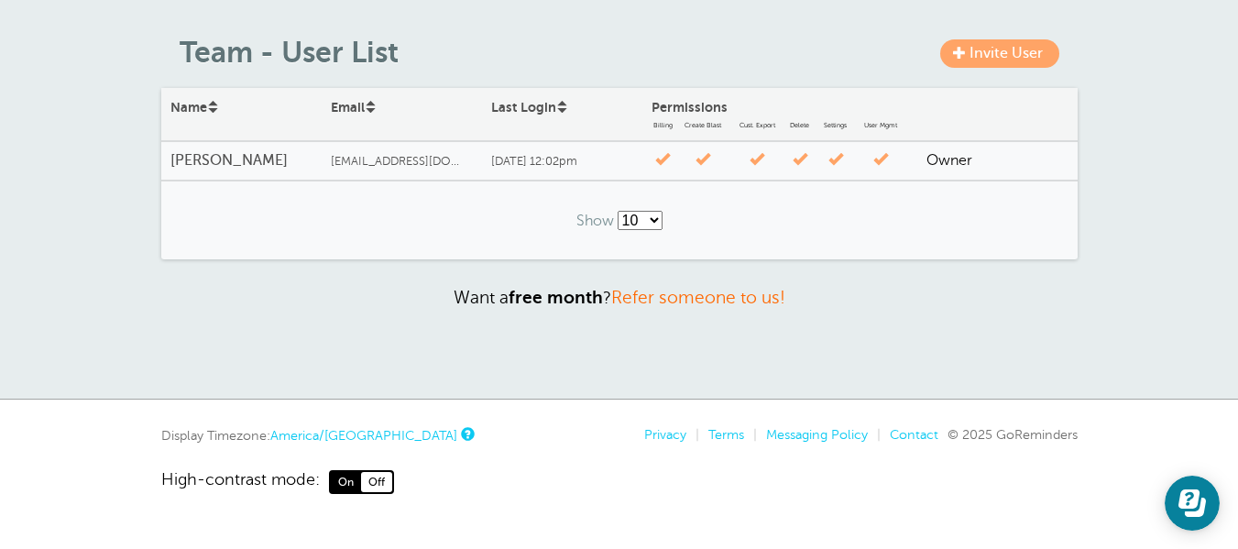
click at [394, 213] on div "Show 10 25 50 100" at bounding box center [619, 220] width 916 height 80
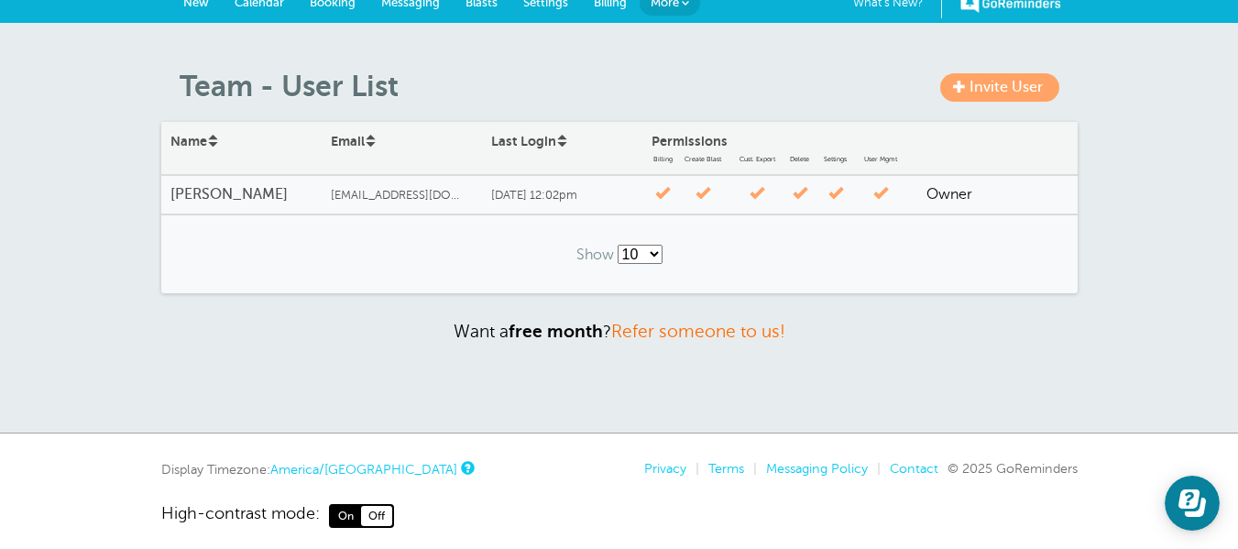
scroll to position [0, 0]
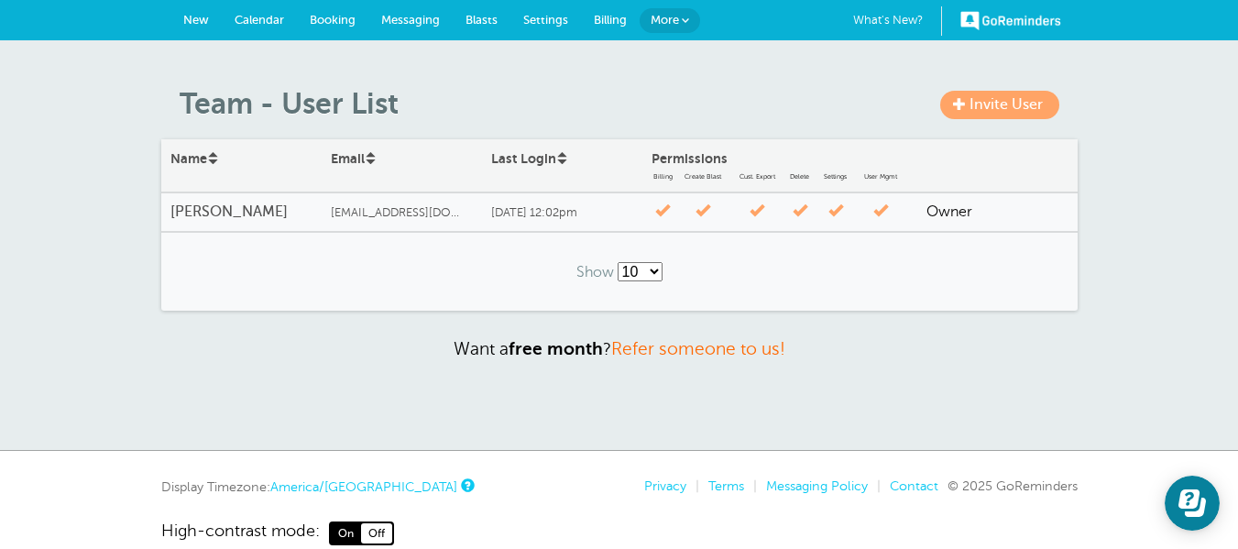
click at [988, 103] on span "Invite User" at bounding box center [1005, 104] width 73 height 16
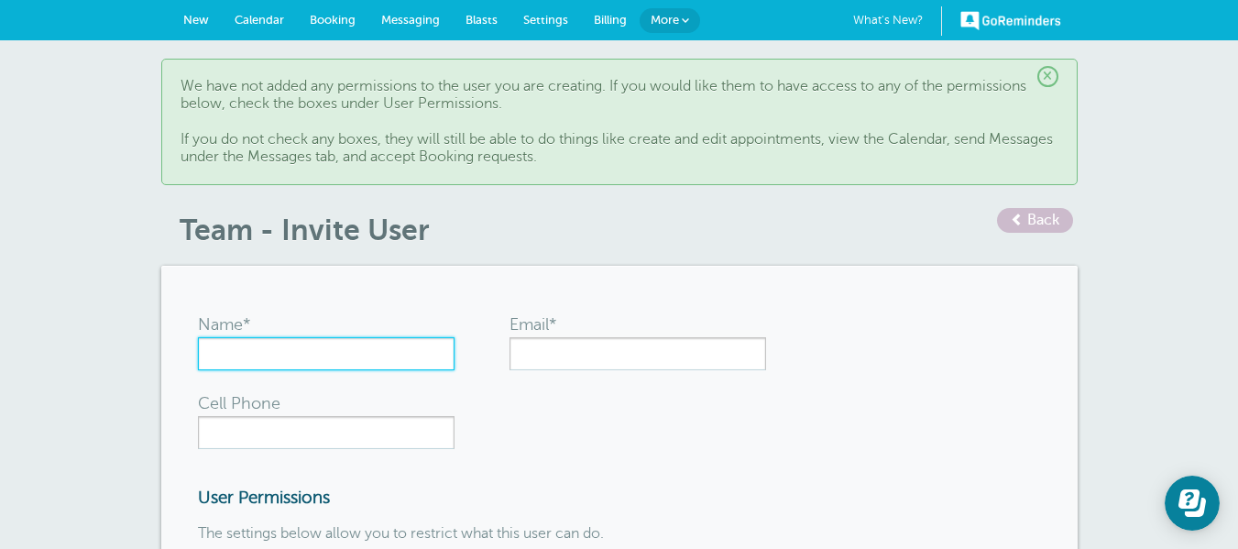
click at [334, 357] on input "Name*" at bounding box center [326, 353] width 257 height 33
type input "[PERSON_NAME]"
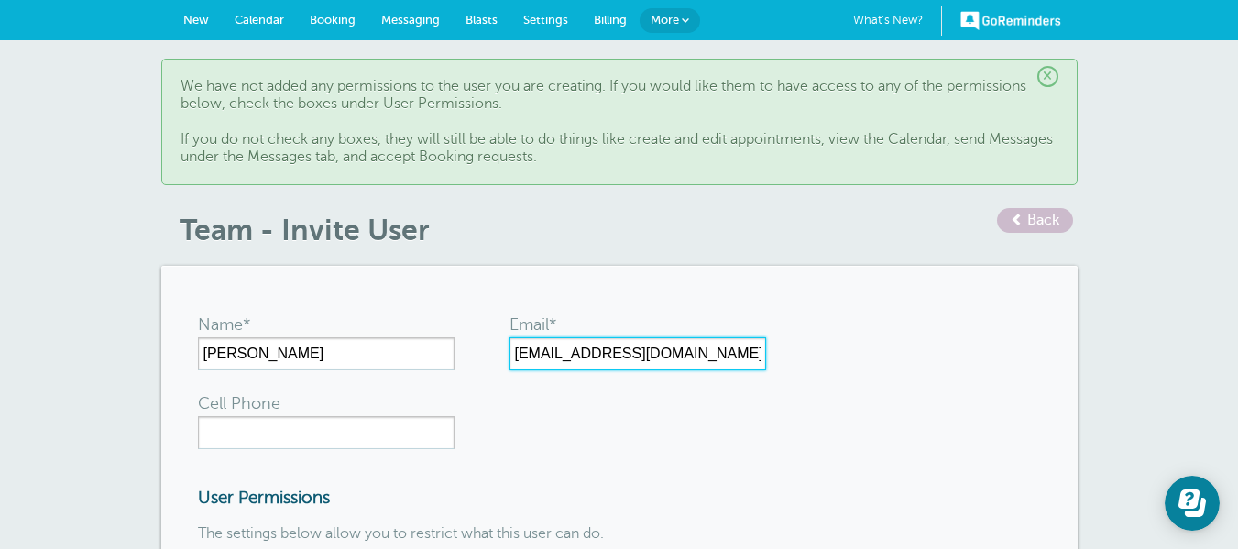
type input "[EMAIL_ADDRESS][DOMAIN_NAME]"
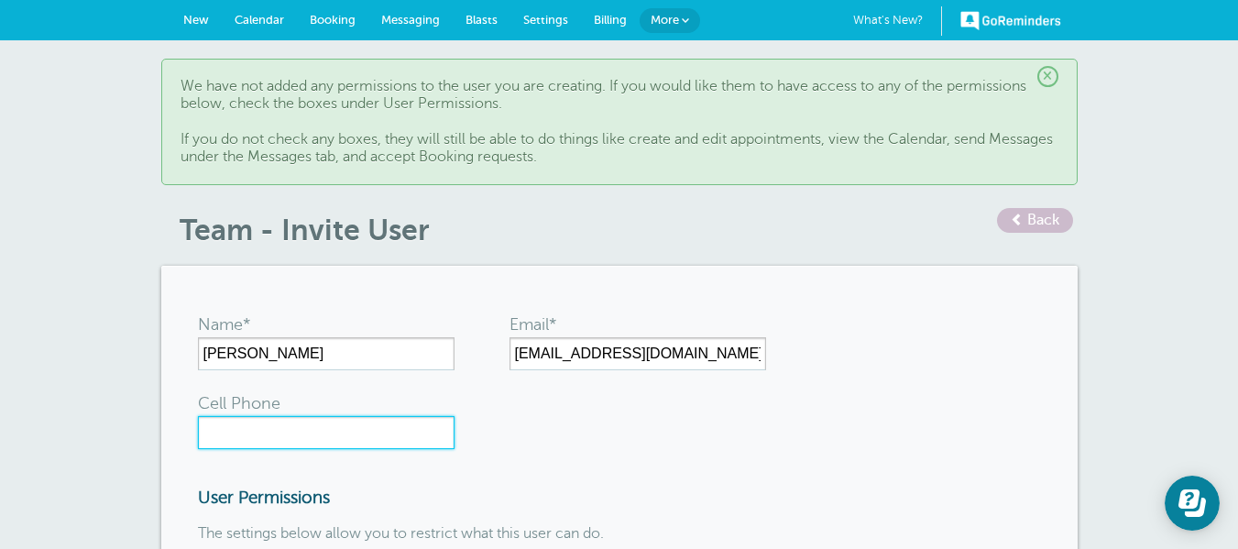
click at [399, 441] on input "Cell Phone" at bounding box center [326, 432] width 257 height 33
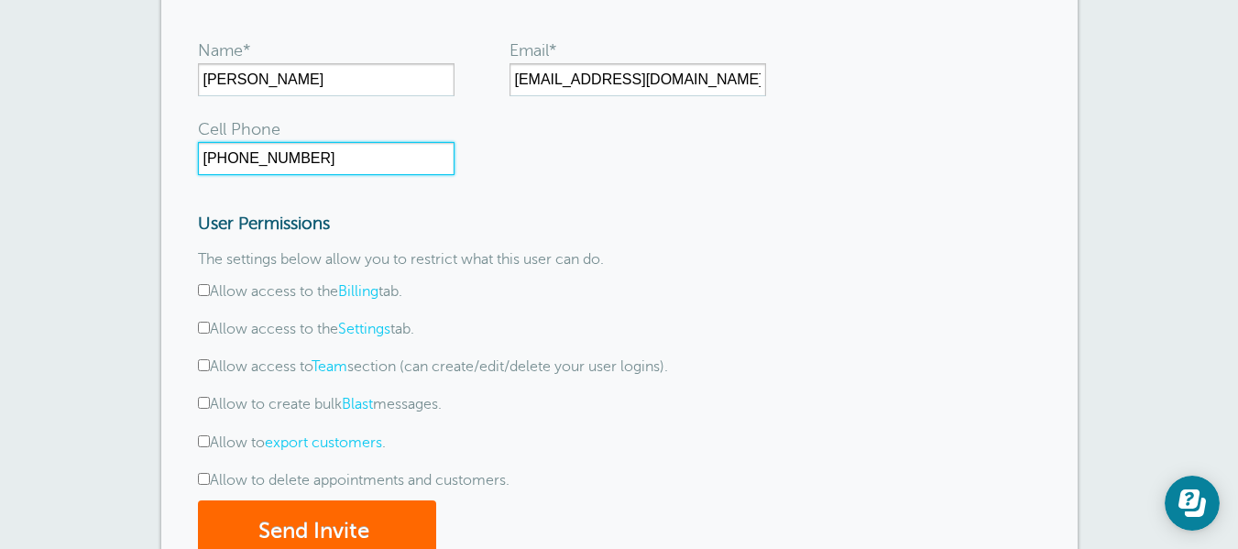
scroll to position [275, 0]
type input "(559) 905-4538"
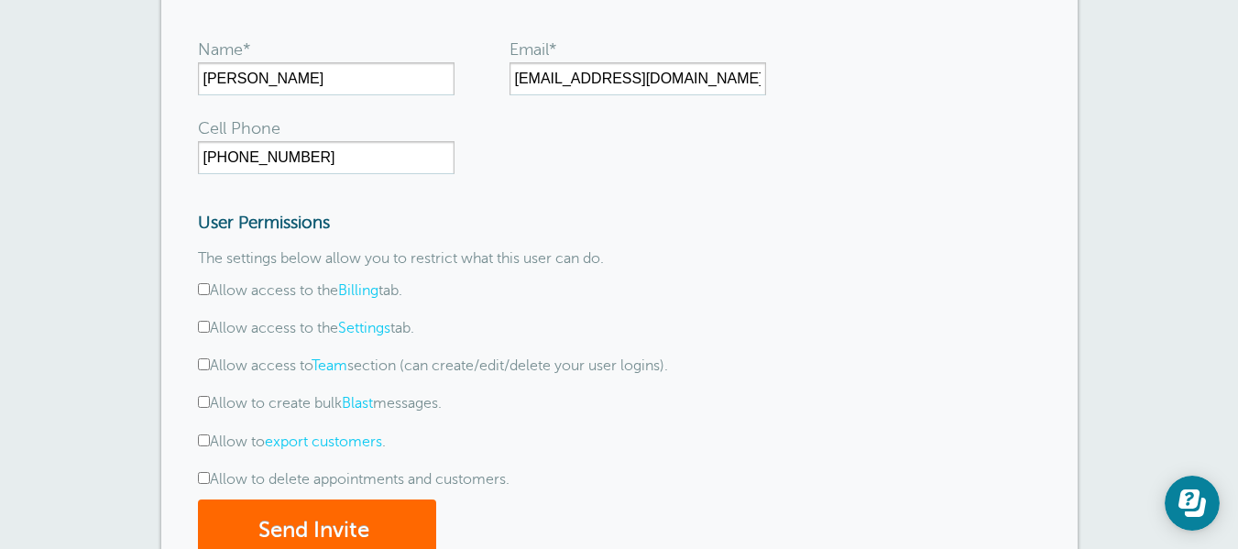
click at [201, 288] on input "Allow access to the Billing tab." at bounding box center [204, 289] width 12 height 12
checkbox input "true"
click at [208, 329] on input "Allow access to the Settings tab." at bounding box center [204, 327] width 12 height 12
checkbox input "true"
click at [203, 362] on input "Allow access to Team section (can create/edit/delete your user logins)." at bounding box center [204, 364] width 12 height 12
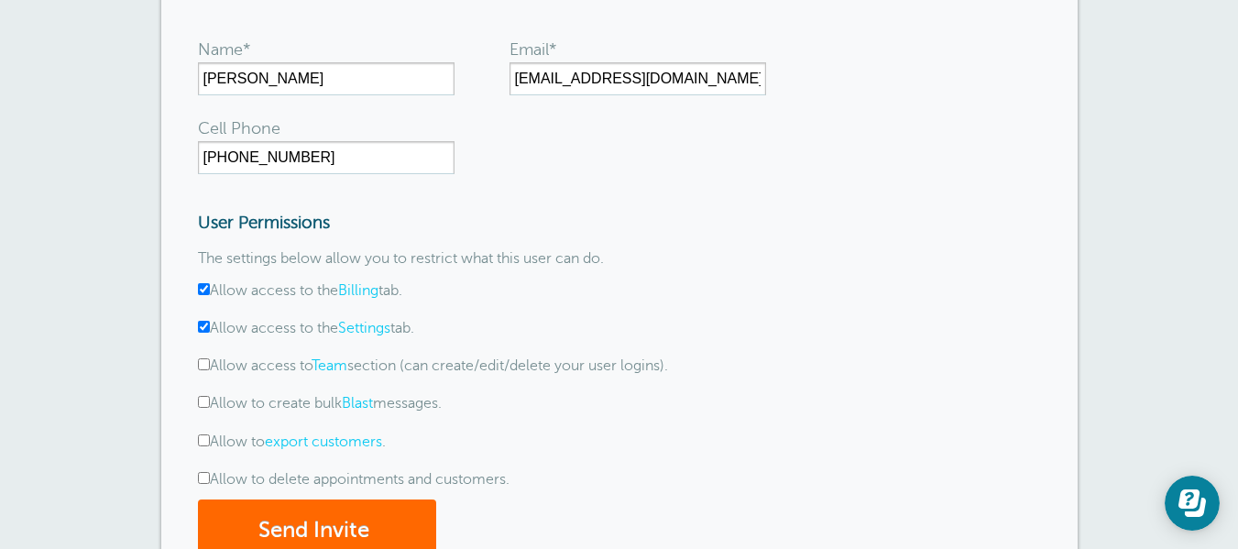
checkbox input "true"
click at [200, 400] on input "Allow to create bulk Blast messages." at bounding box center [204, 402] width 12 height 12
checkbox input "true"
click at [203, 444] on input "Allow to export customers ." at bounding box center [204, 440] width 12 height 12
checkbox input "true"
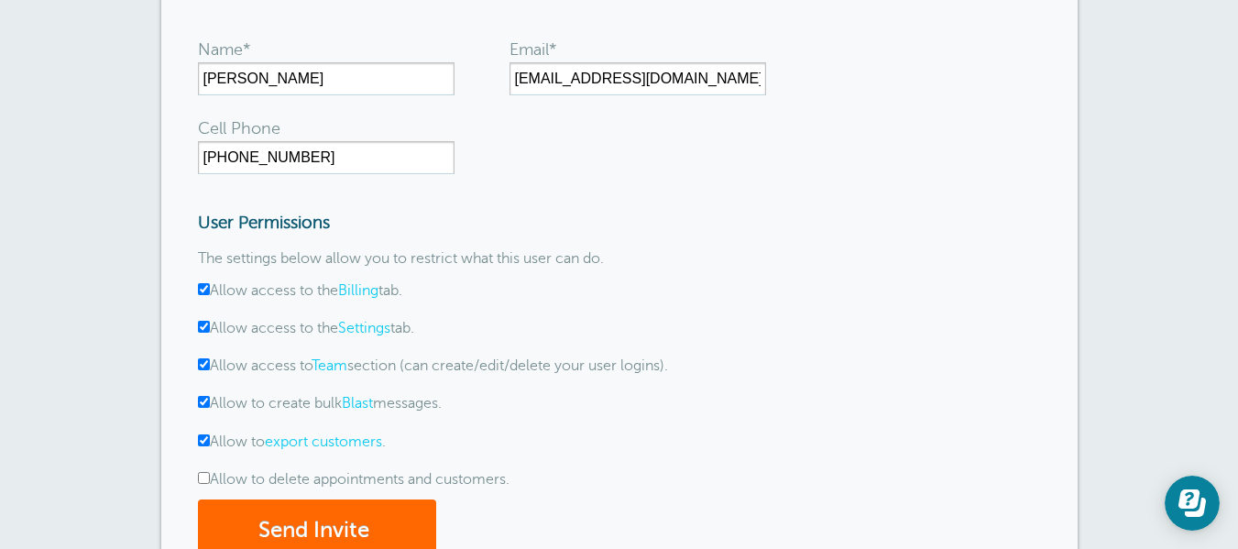
click at [204, 476] on input "Allow to delete appointments and customers." at bounding box center [204, 478] width 12 height 12
checkbox input "true"
click at [323, 521] on button "Send Invite" at bounding box center [317, 530] width 238 height 63
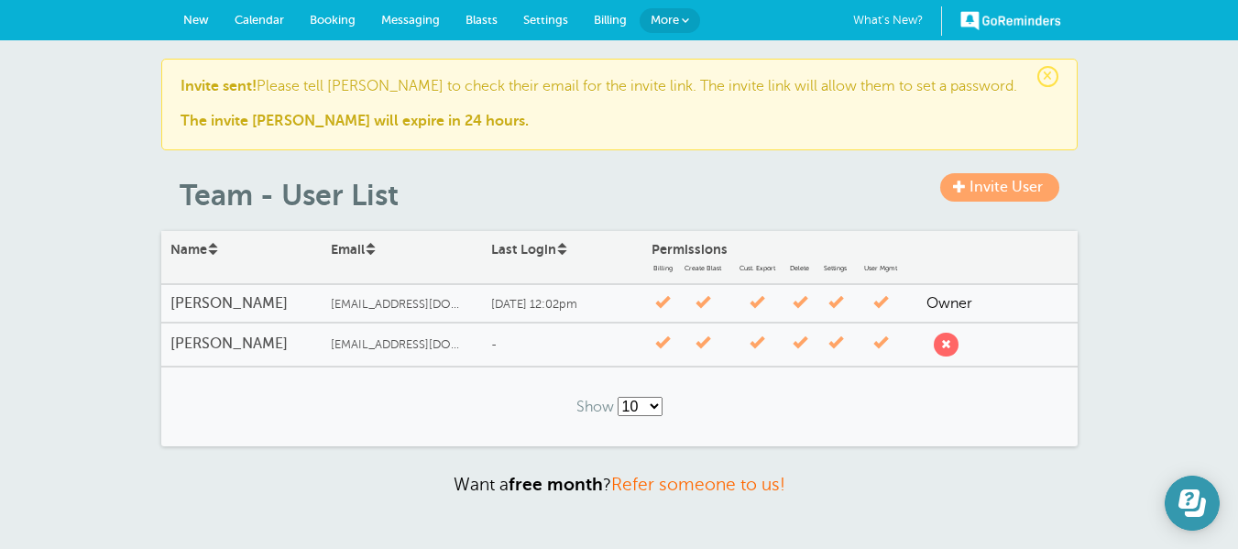
click at [1206, 519] on button "Open Learn | Contact Us" at bounding box center [1192, 503] width 55 height 55
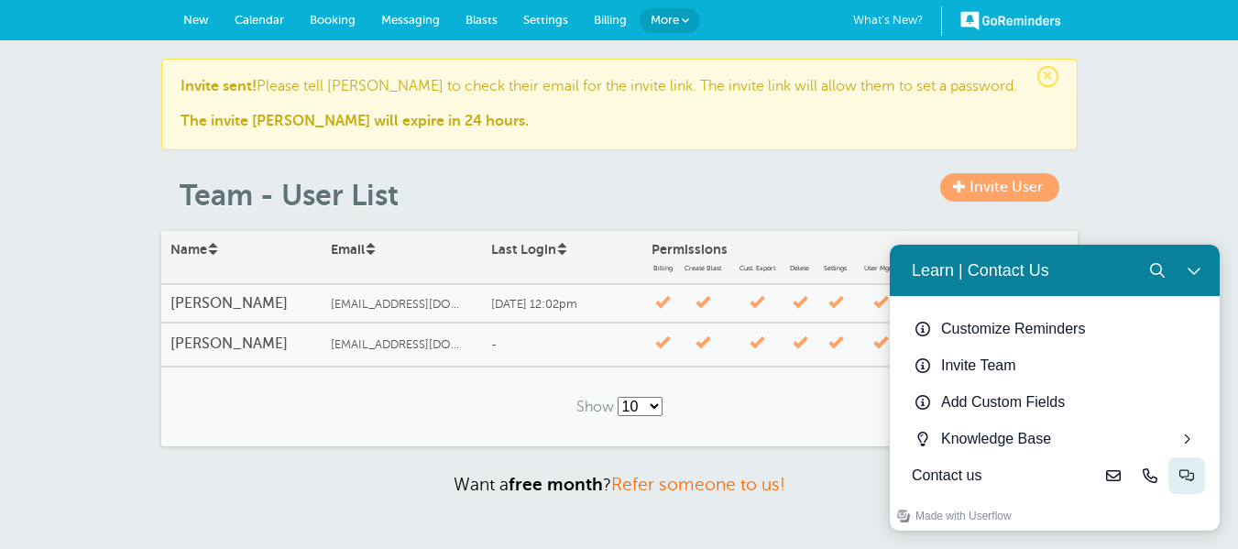
click at [1190, 475] on icon "Live-chat" at bounding box center [1186, 475] width 15 height 15
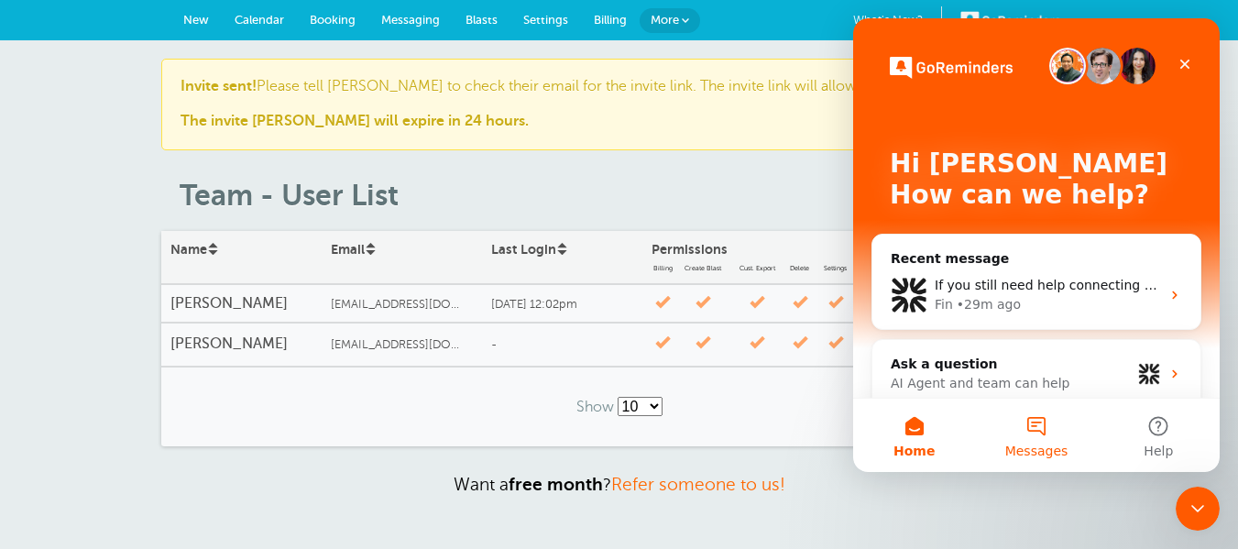
click at [1048, 438] on button "Messages" at bounding box center [1036, 435] width 122 height 73
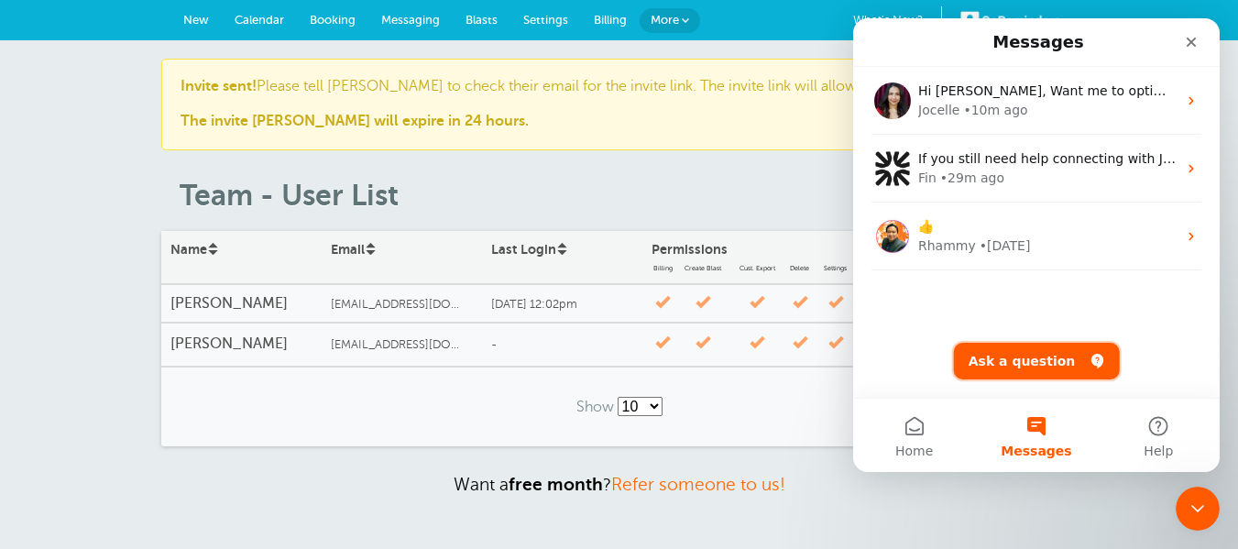
click at [1029, 370] on button "Ask a question" at bounding box center [1037, 361] width 166 height 37
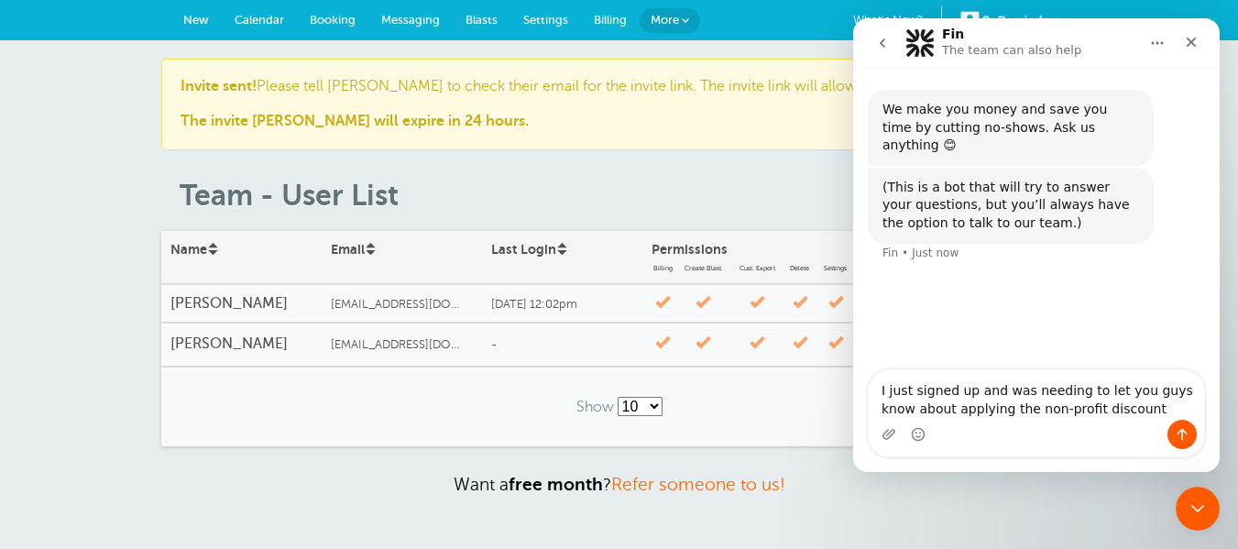
type textarea "I just signed up and was needing to let you guys know about applying the non-pr…"
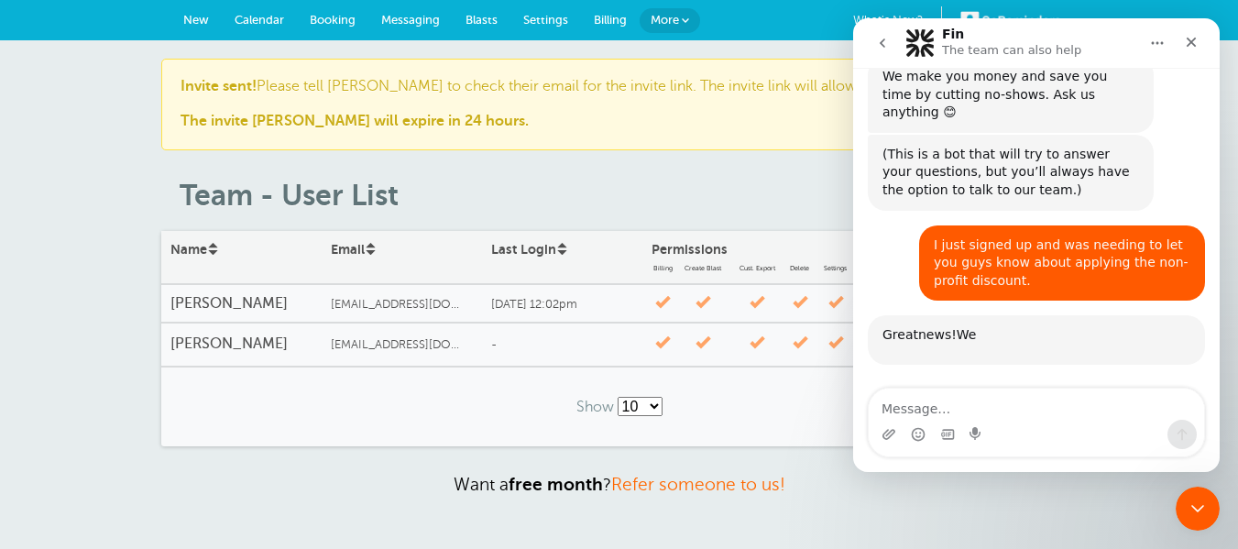
scroll to position [177, 0]
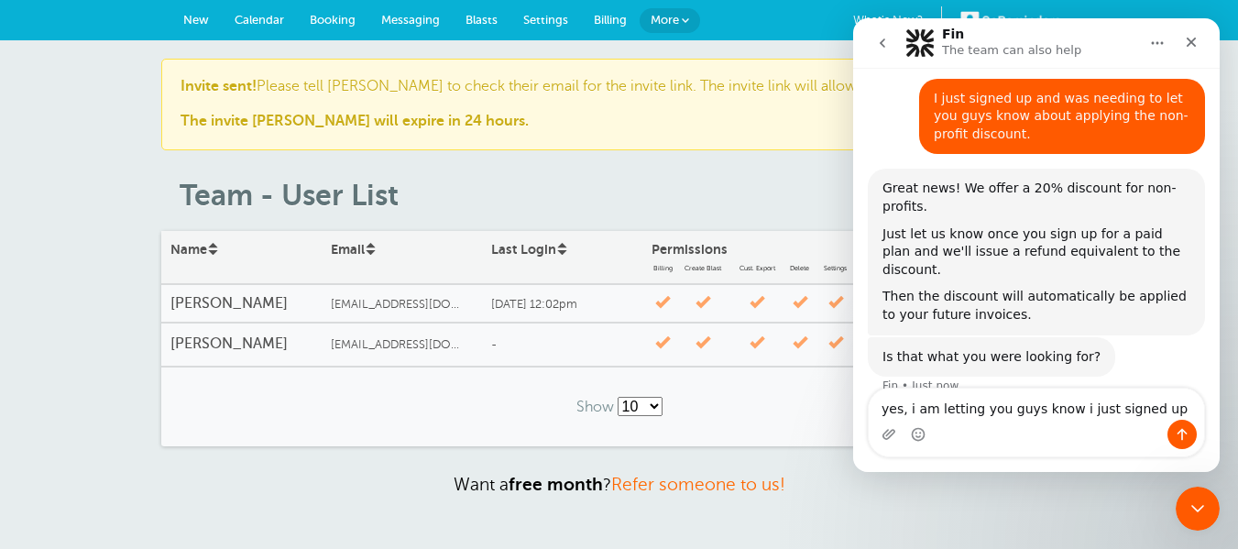
type textarea "yes, i am letting you guys know i just signed up."
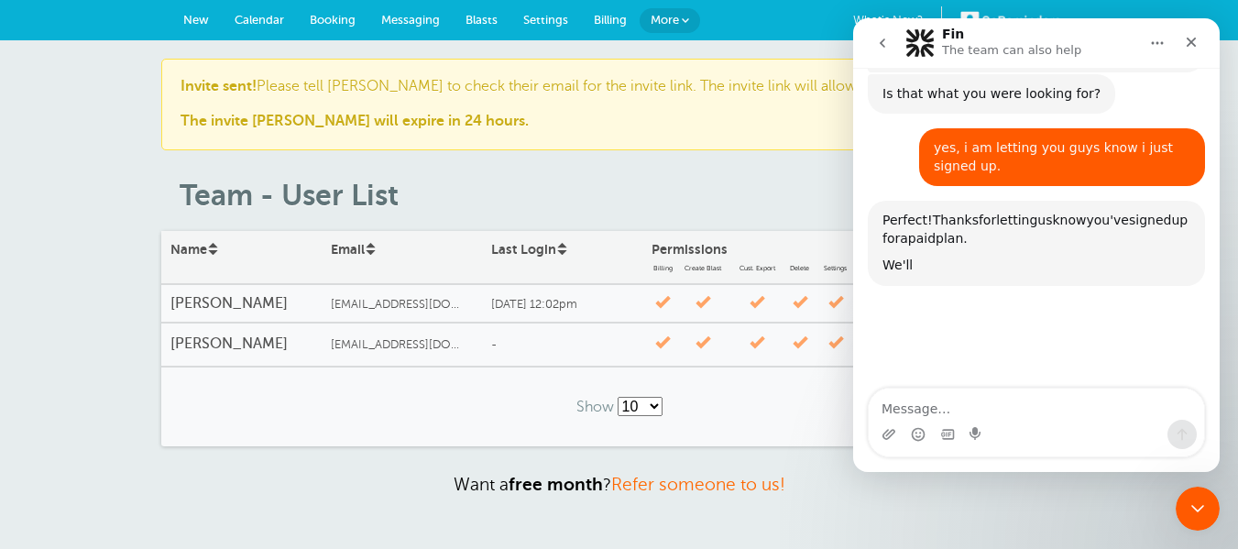
scroll to position [454, 0]
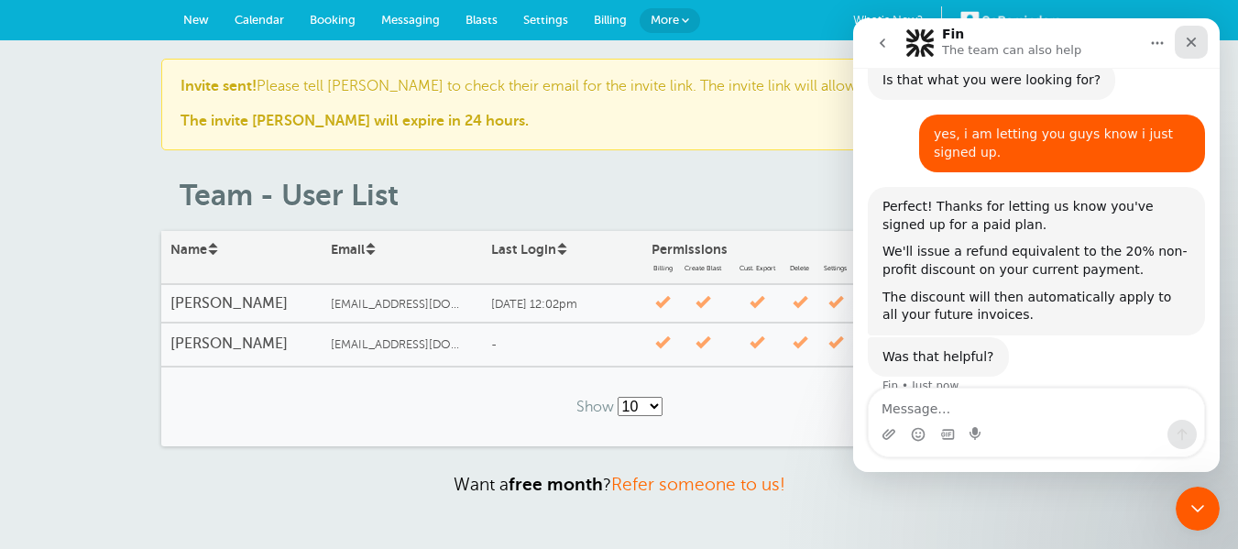
click at [1191, 34] on div "Close" at bounding box center [1191, 42] width 33 height 33
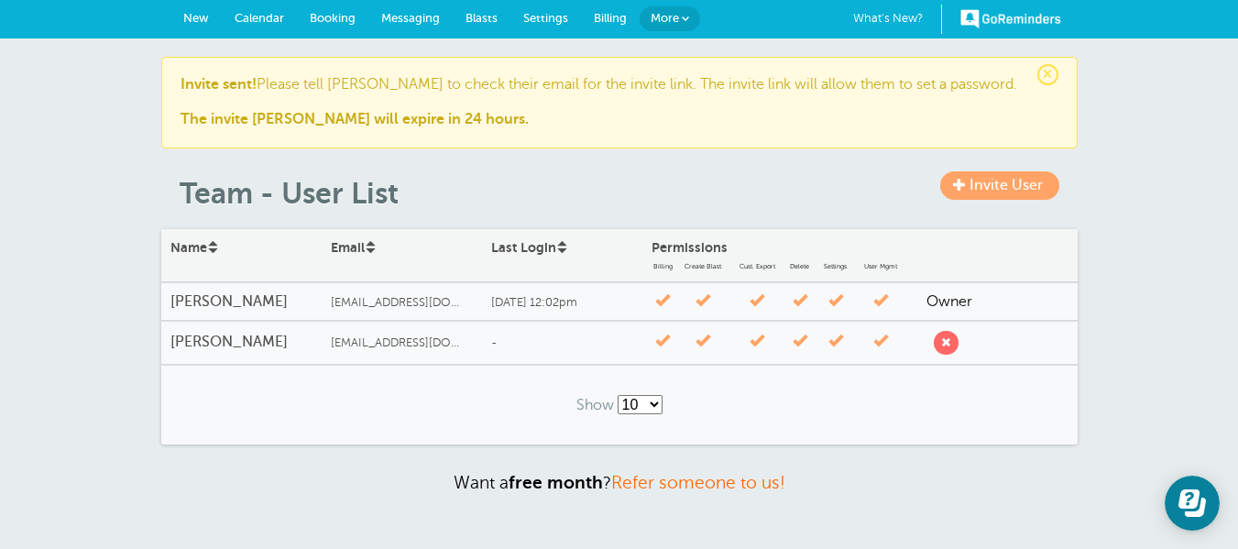
scroll to position [0, 0]
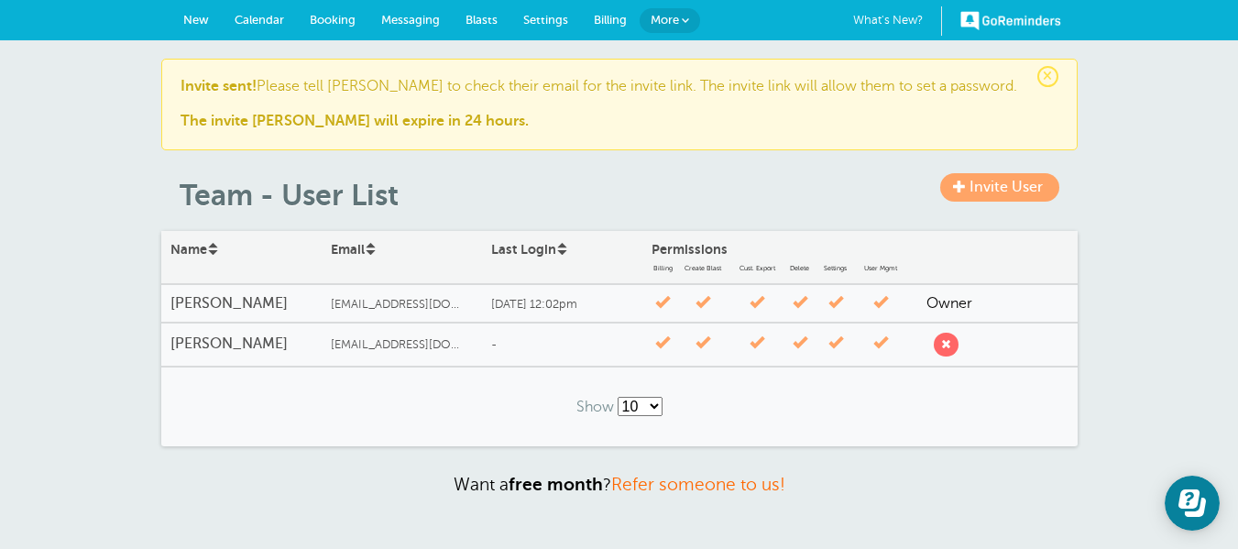
click at [194, 17] on span "New" at bounding box center [196, 20] width 26 height 14
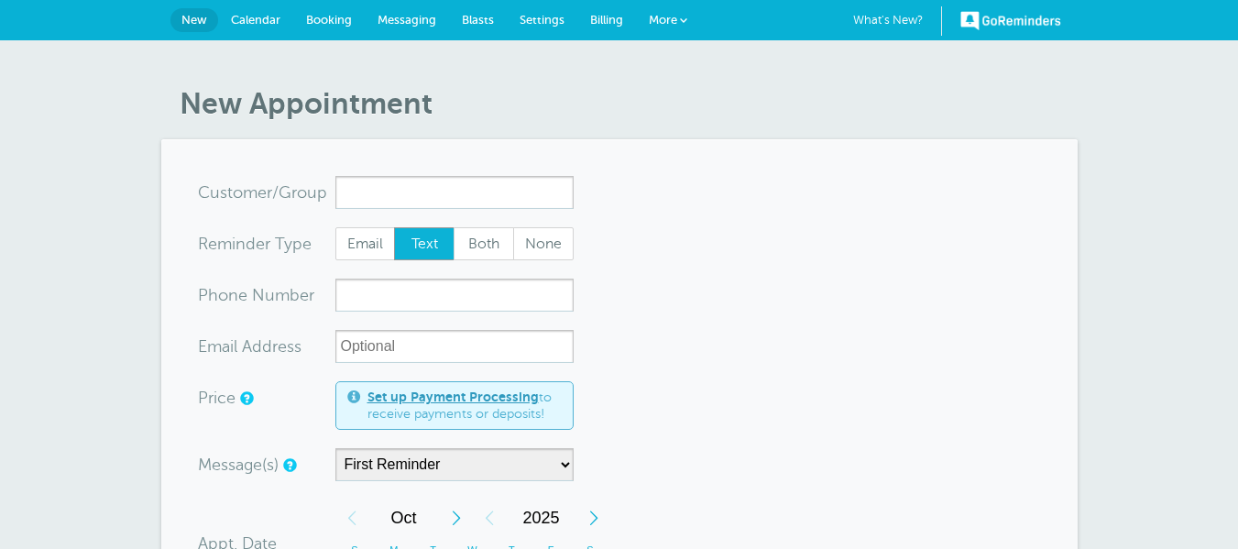
click at [249, 22] on span "Calendar" at bounding box center [255, 20] width 49 height 14
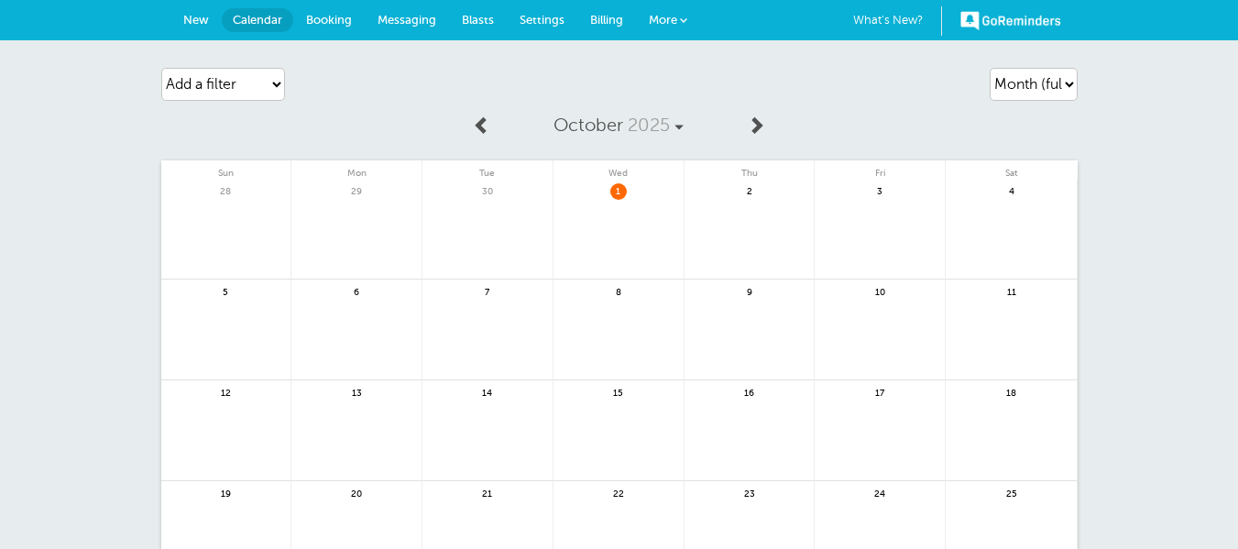
click at [311, 27] on link "Booking" at bounding box center [328, 20] width 71 height 40
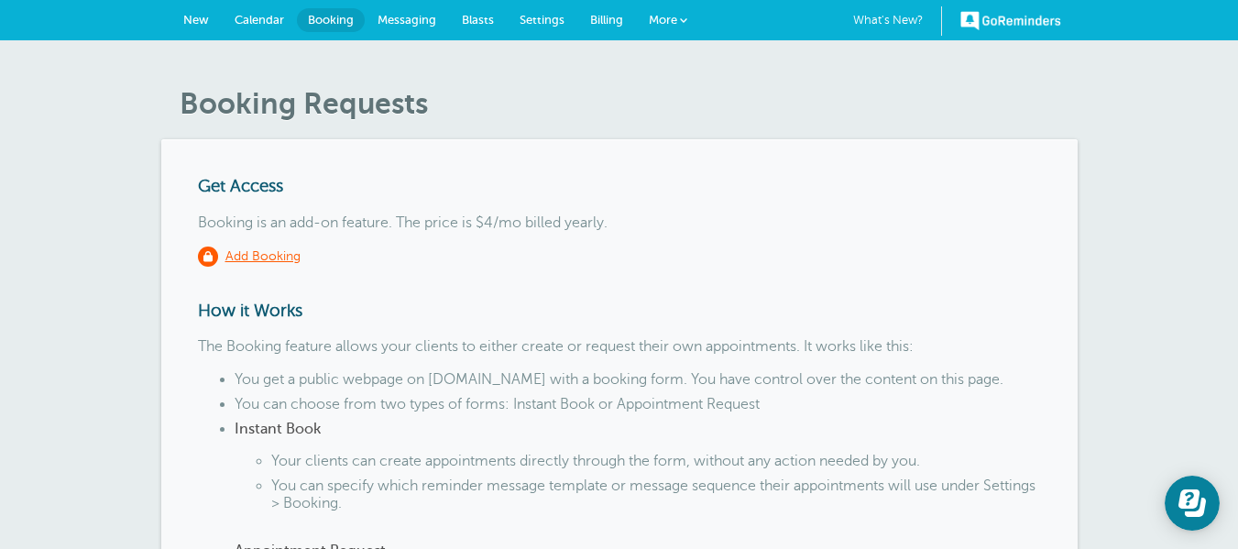
click at [399, 24] on span "Messaging" at bounding box center [407, 20] width 59 height 14
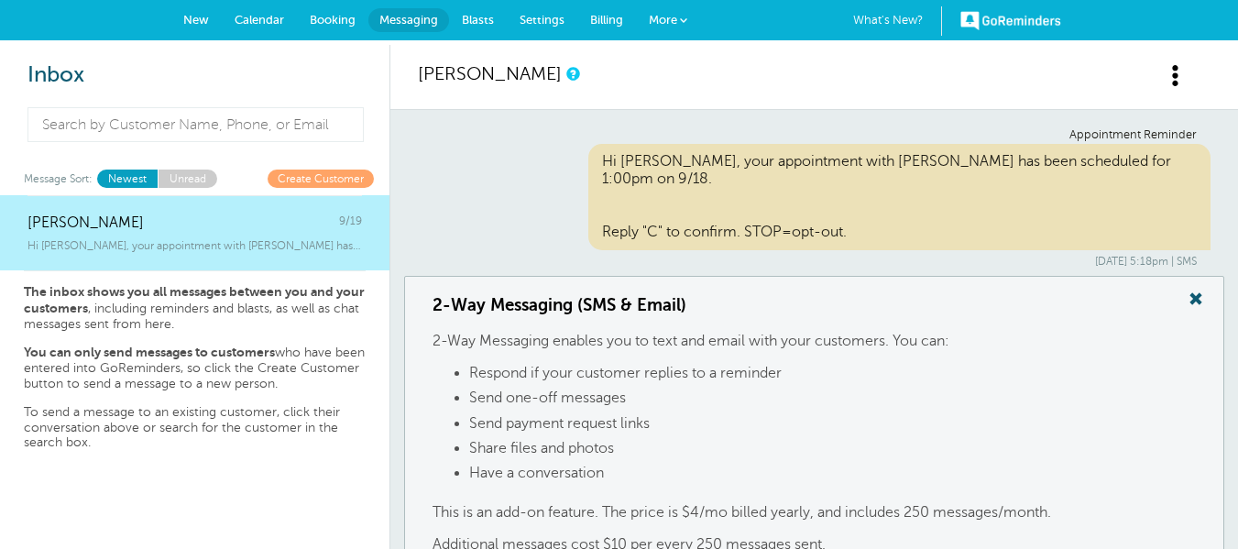
scroll to position [257, 0]
